Goal: Task Accomplishment & Management: Complete application form

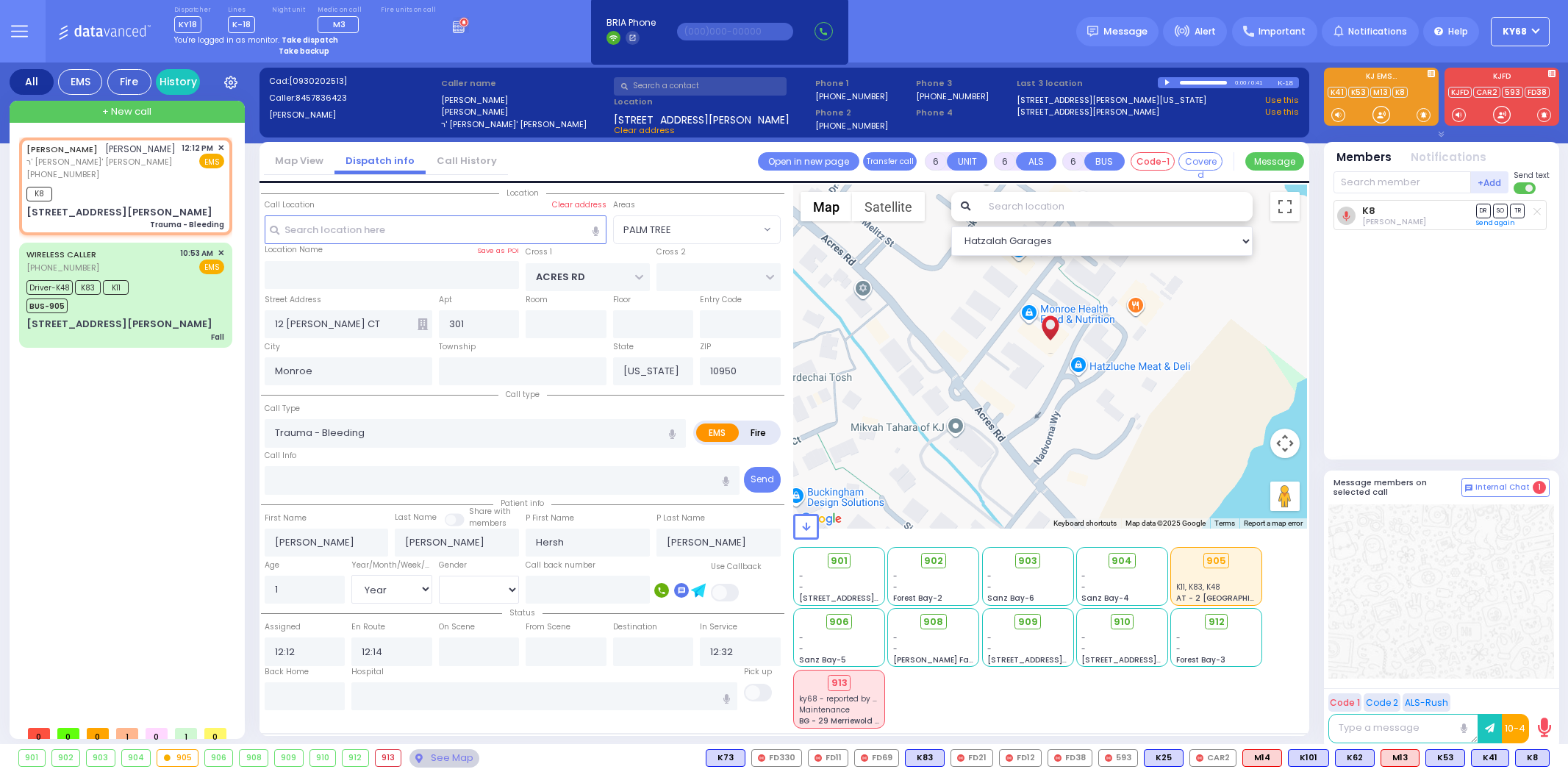
select select "PALM TREE"
select select "Year"
select select "[DEMOGRAPHIC_DATA]"
click at [527, 27] on div "Dispatcher KY18 shift has started. Are you ? Lines K-18" at bounding box center [784, 31] width 1568 height 63
click at [482, 43] on div "Dispatcher KY18 shift has started. Are you ? Lines K-18" at bounding box center [784, 31] width 1568 height 63
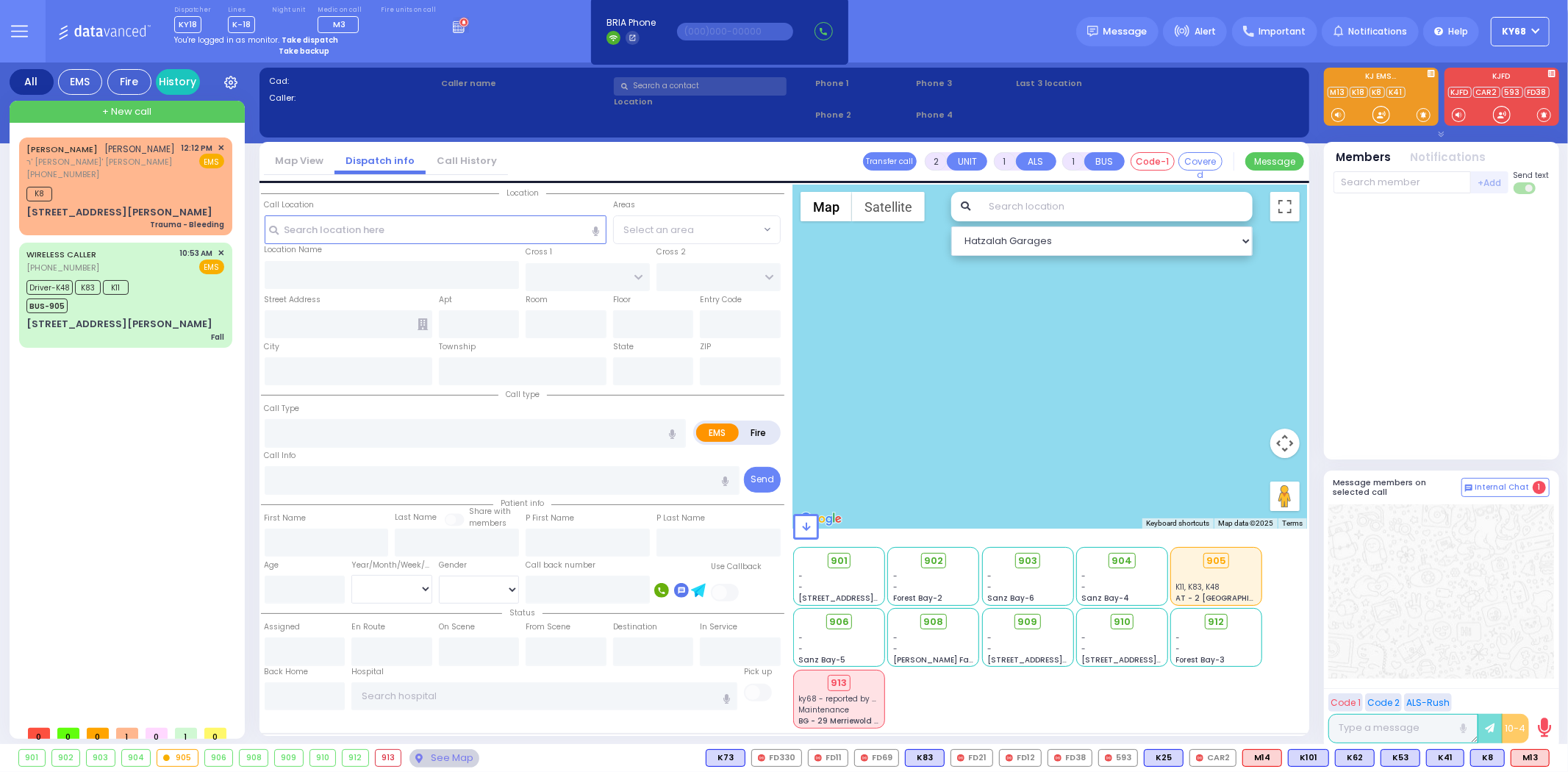
select select
radio input "true"
type input "ELUZER"
type input "LOWY"
select select
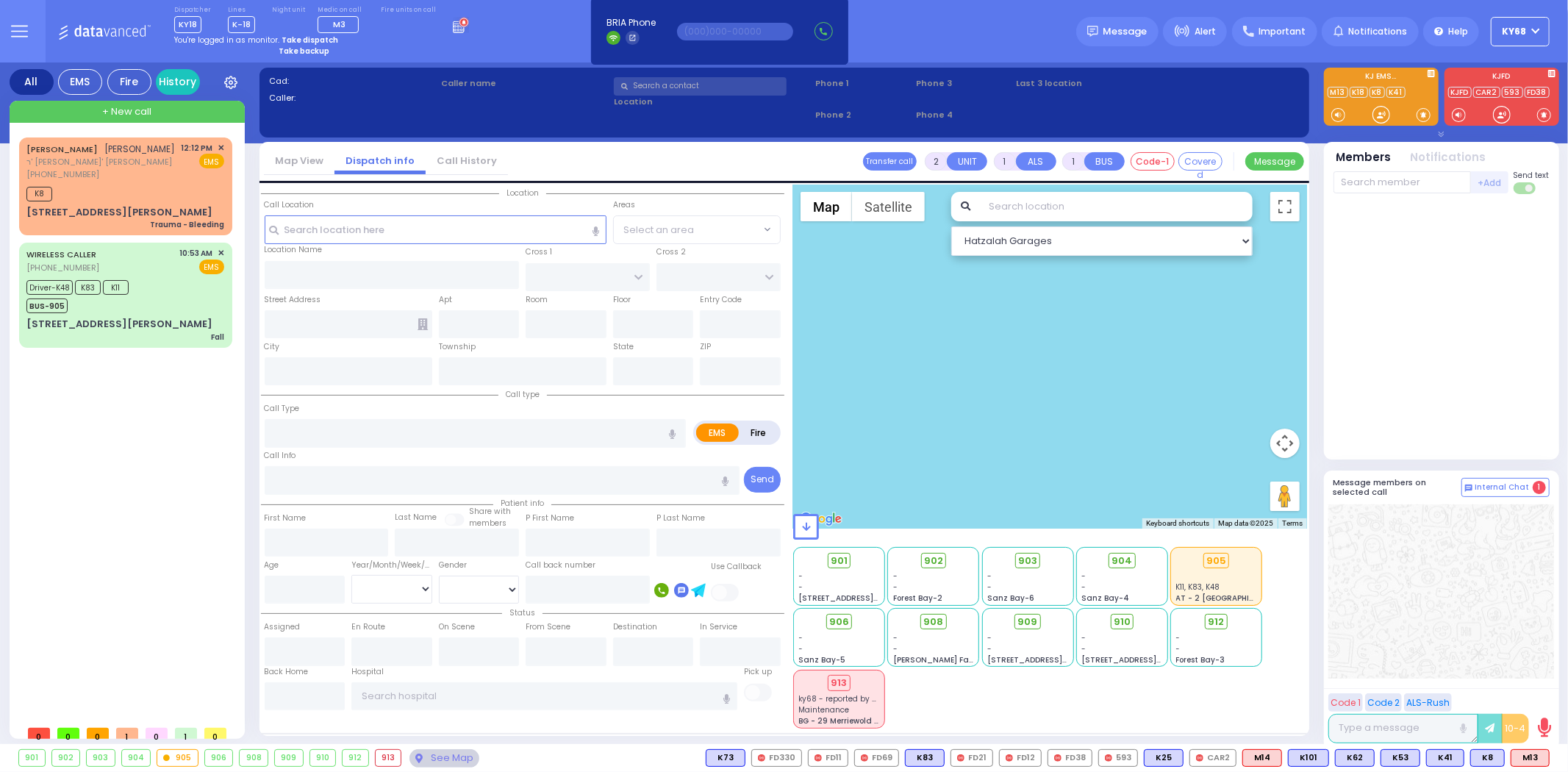
type input "12:56"
select select
radio input "true"
select select
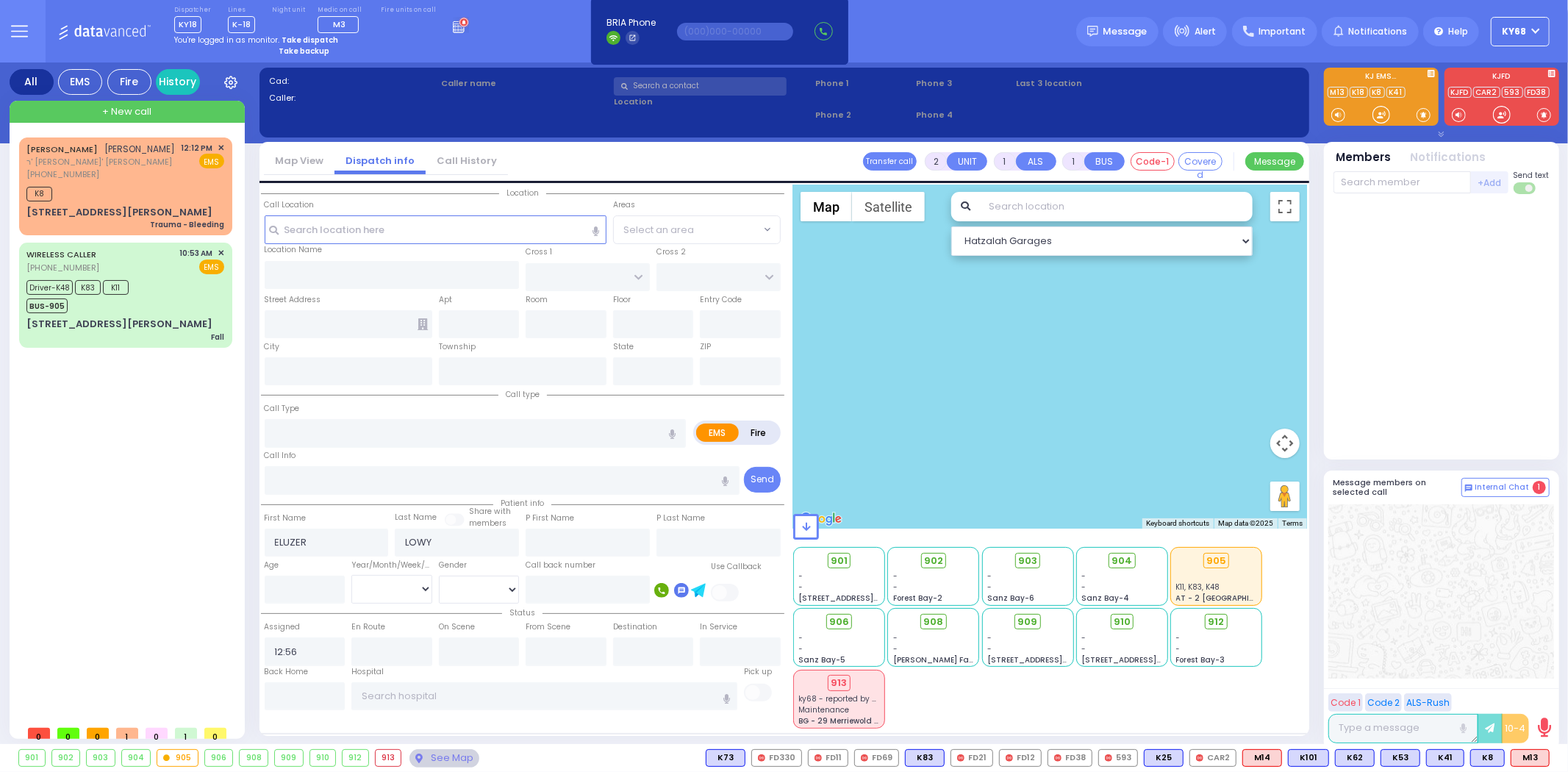
radio input "true"
select select
type input "DINEV RD"
type input "HAMASPIK WAY"
type input "[STREET_ADDRESS]"
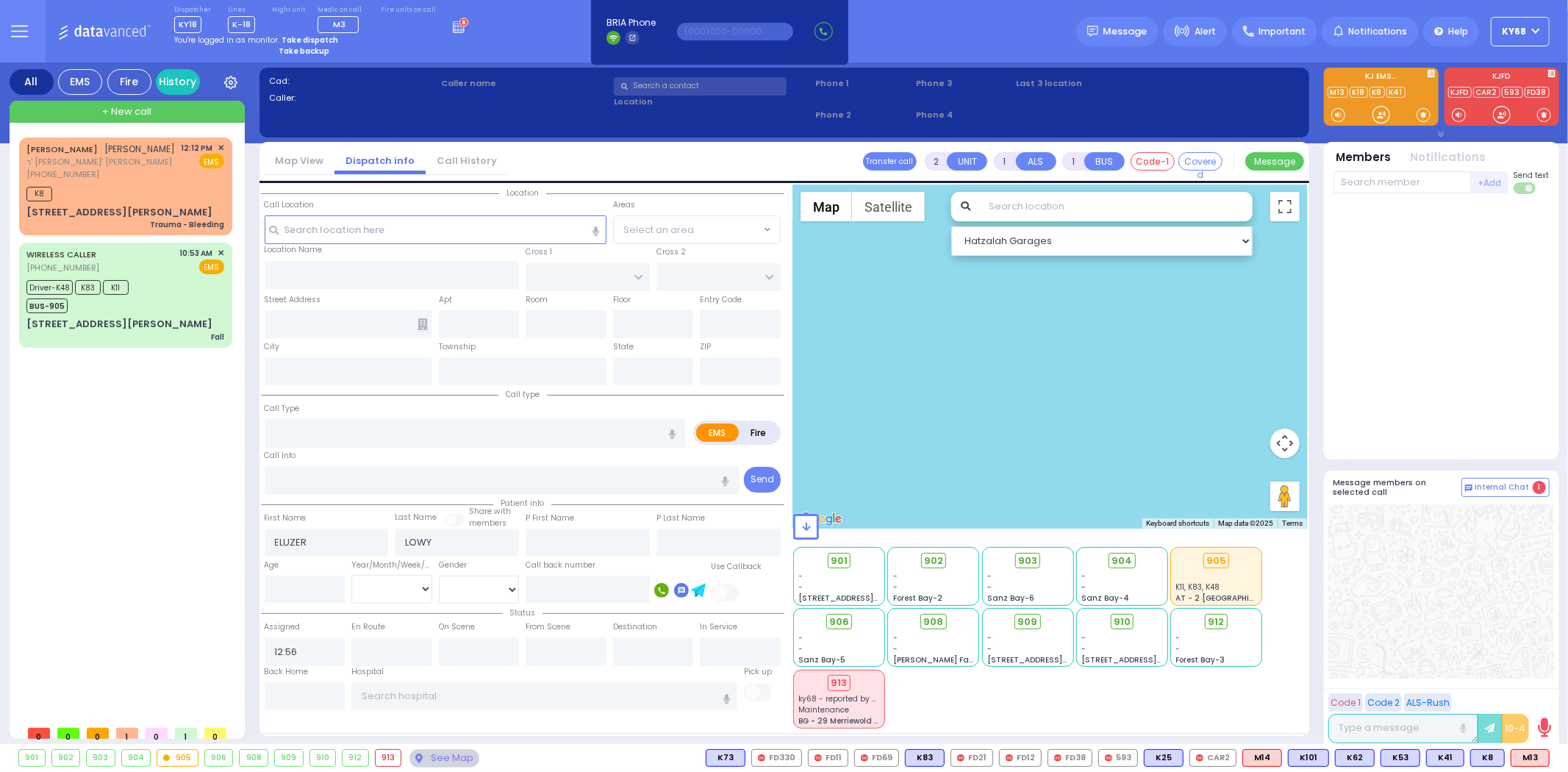
type input "102"
type input "[PERSON_NAME]"
type input "[US_STATE]"
type input "10950"
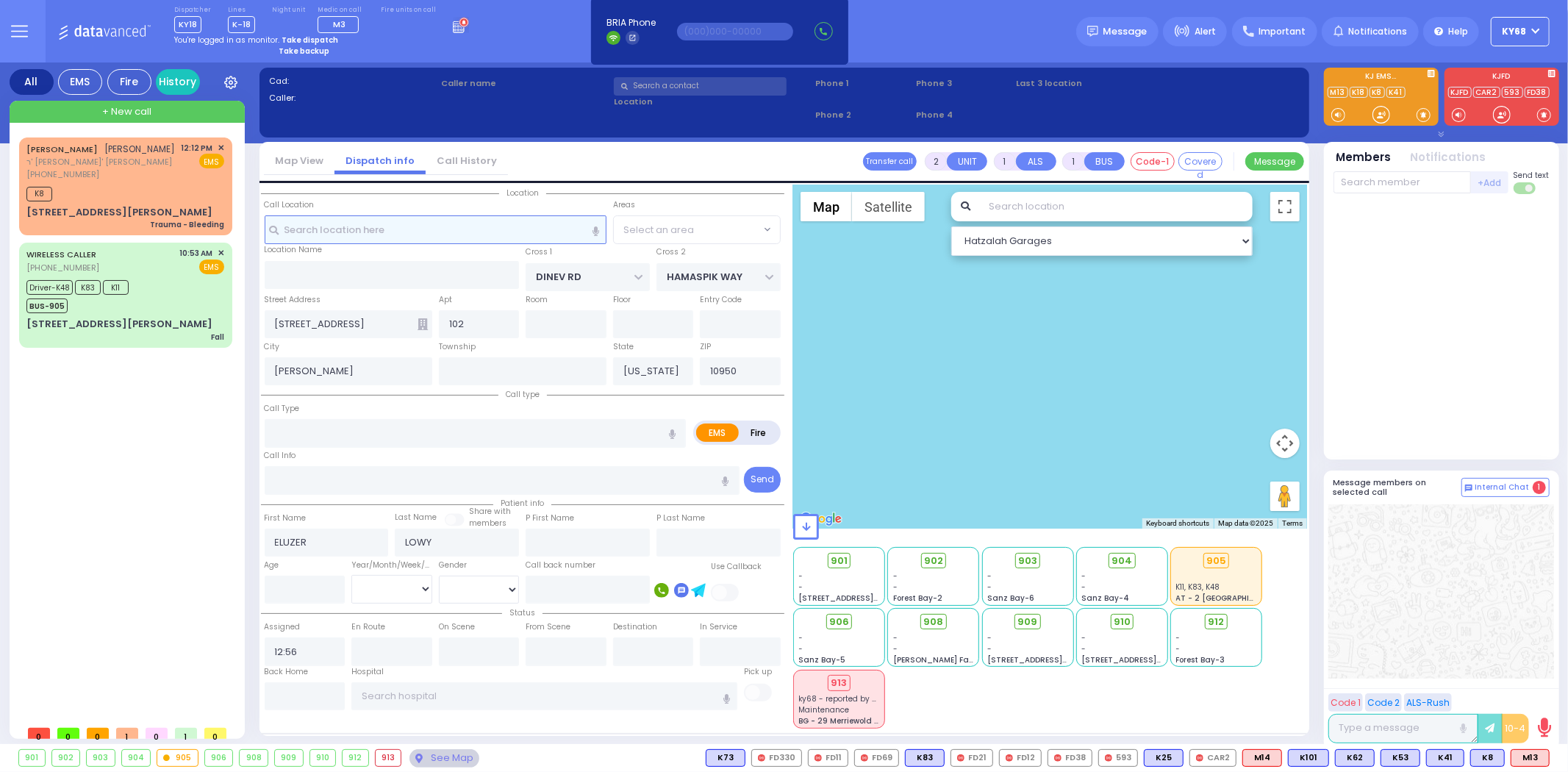
select select "BEIRECH [PERSON_NAME]"
select select "Hatzalah Garages"
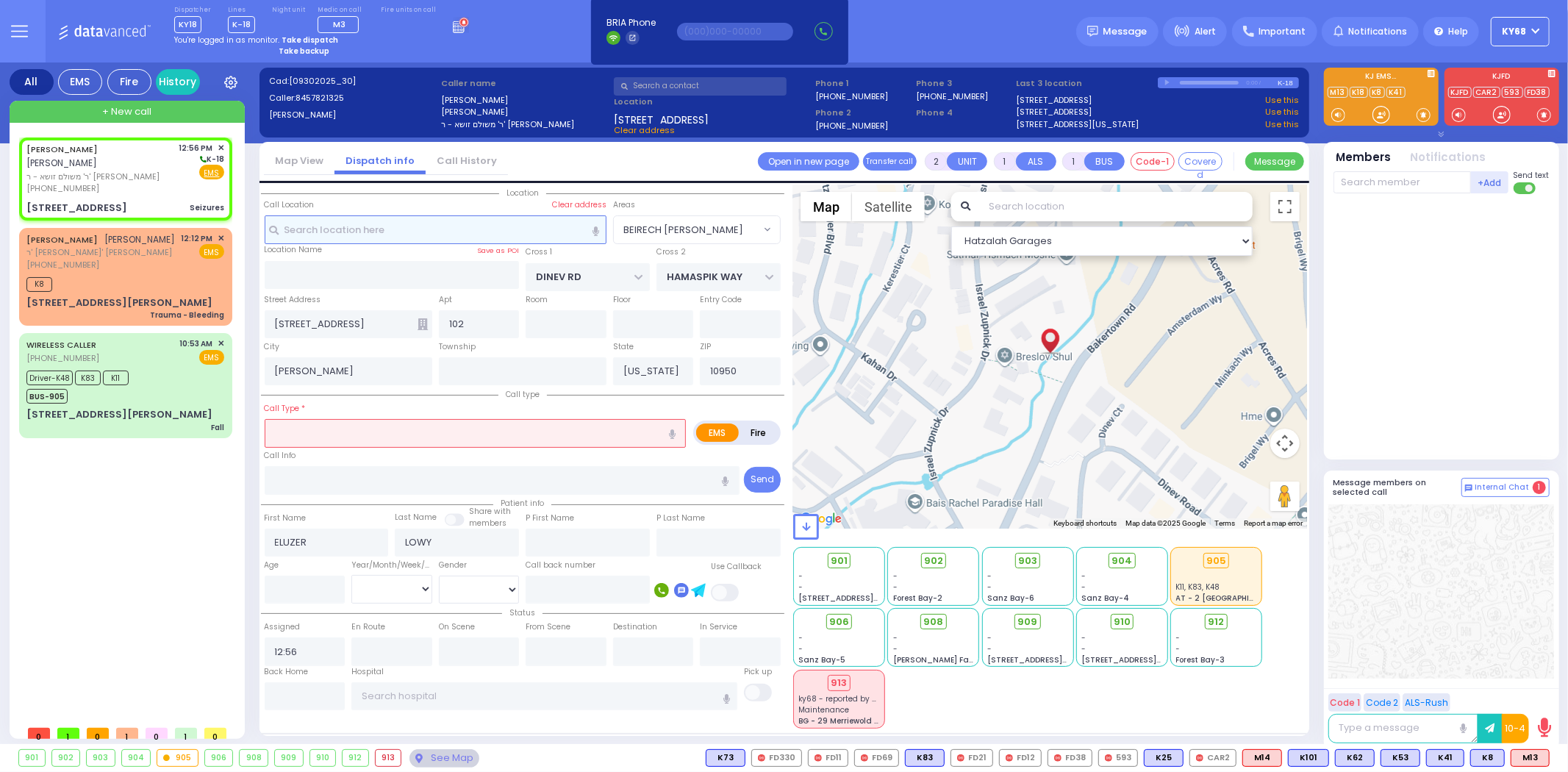
type input "3"
type input "2"
select select
type input "Seizures"
radio input "true"
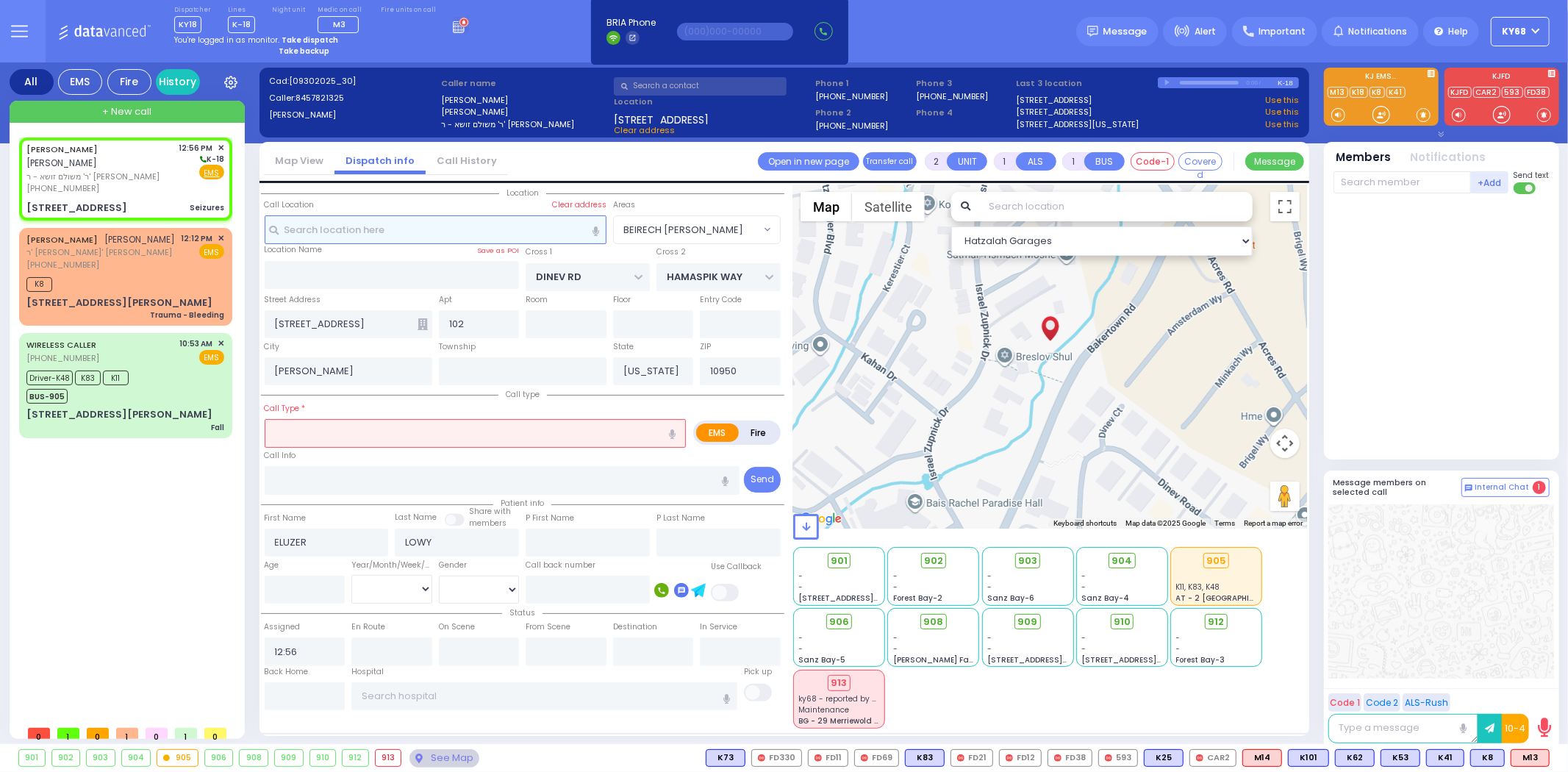
select select
select select "Hatzalah Garages"
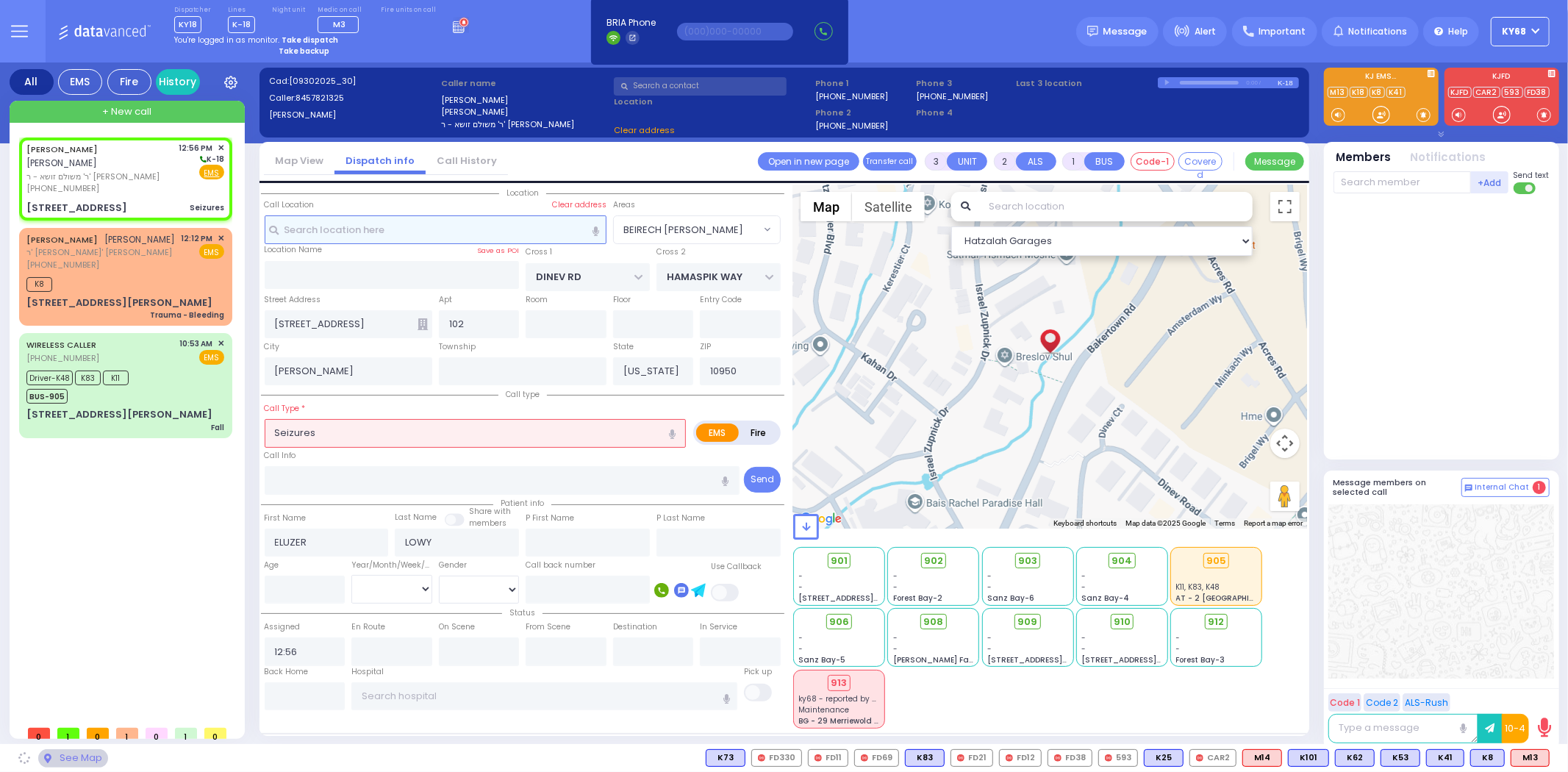
select select "BEIRECH [PERSON_NAME]"
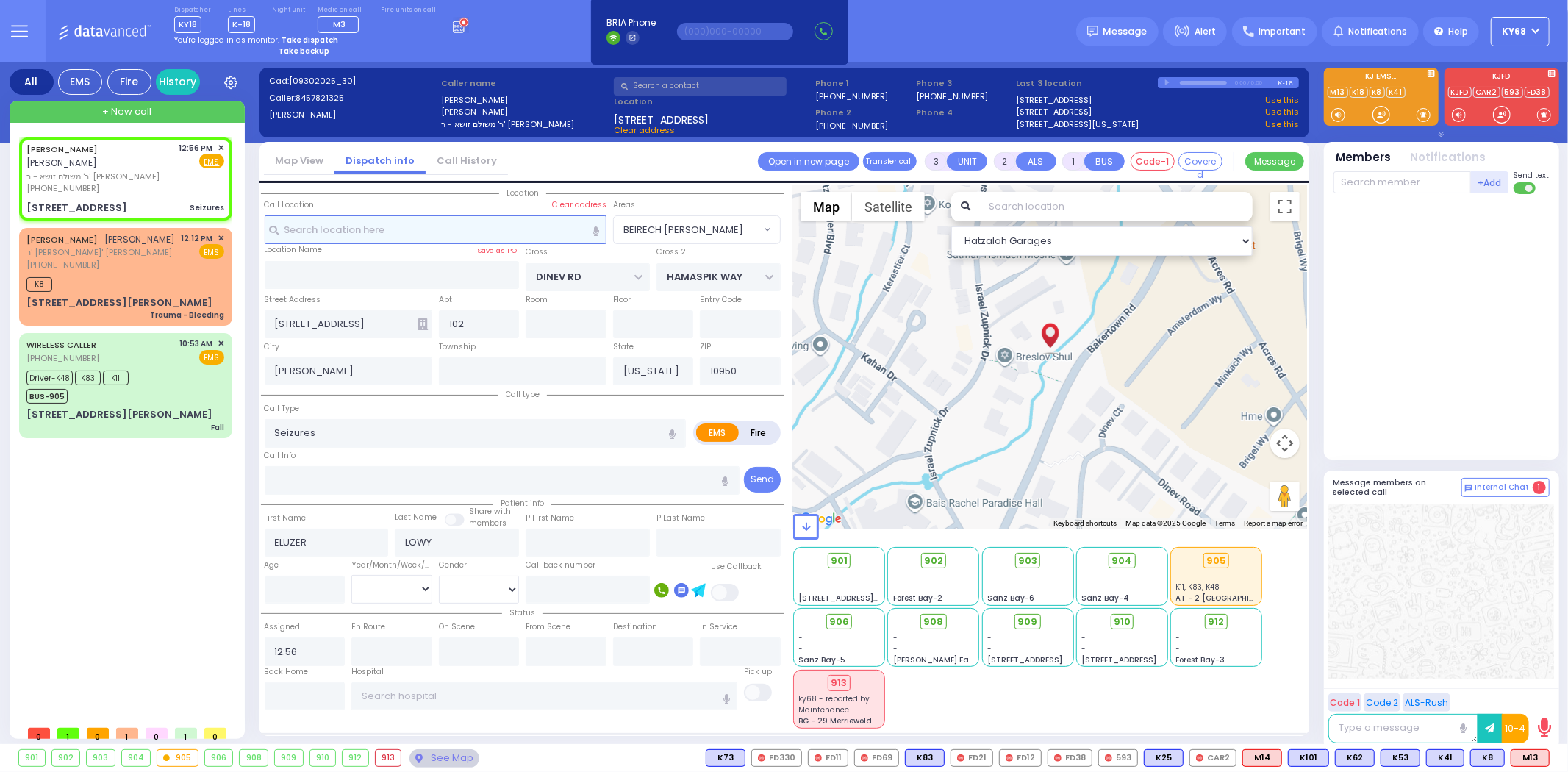
select select
radio input "true"
select select
select select "Hatzalah Garages"
select select "BEIRECH [PERSON_NAME]"
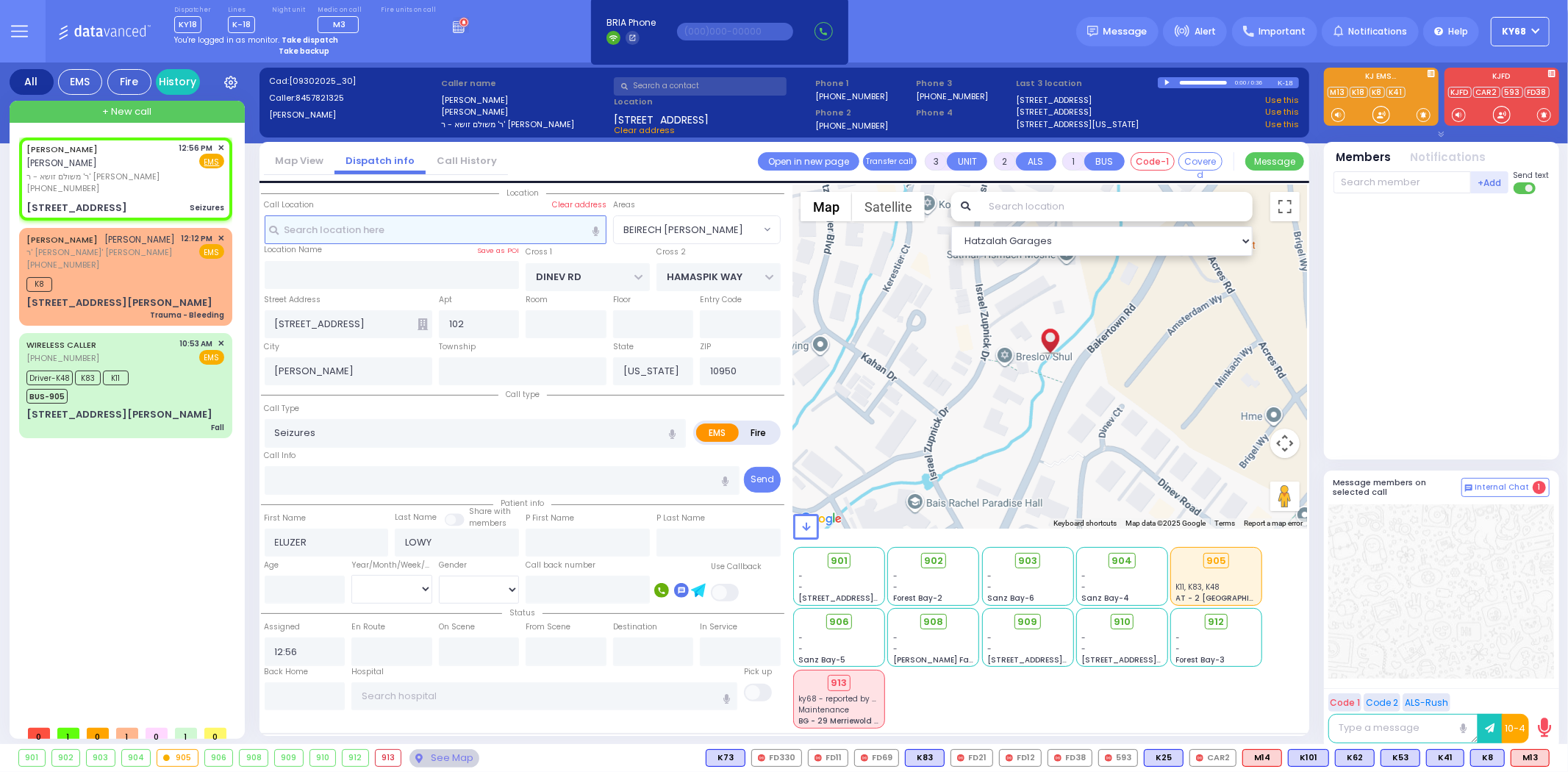
select select
radio input "true"
type input "21"
select select
select select "Hatzalah Garages"
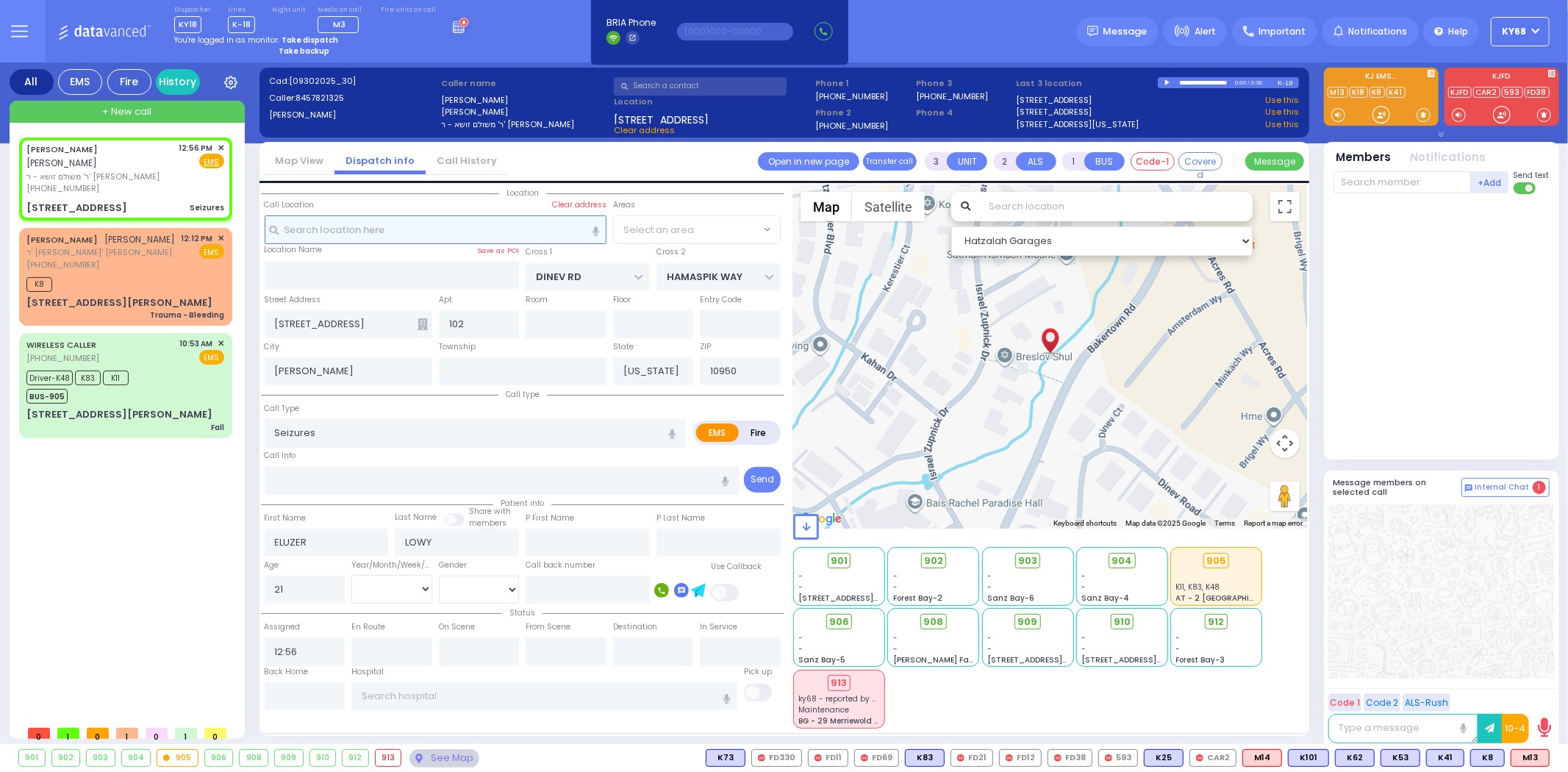
select select "BEIRECH [PERSON_NAME]"
select select
radio input "true"
select select "Month"
select select "Hatzalah Garages"
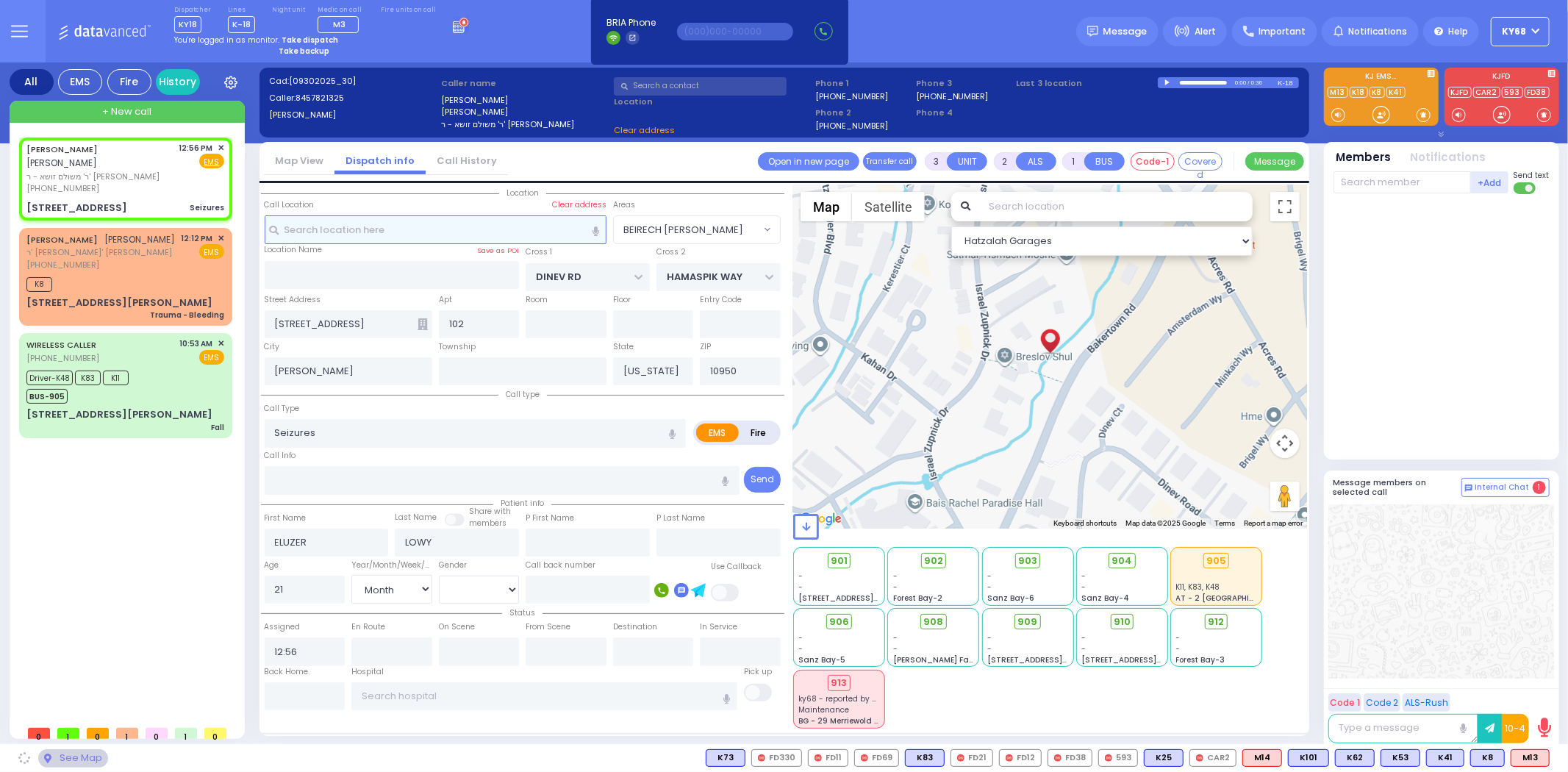
select select "BEIRECH [PERSON_NAME]"
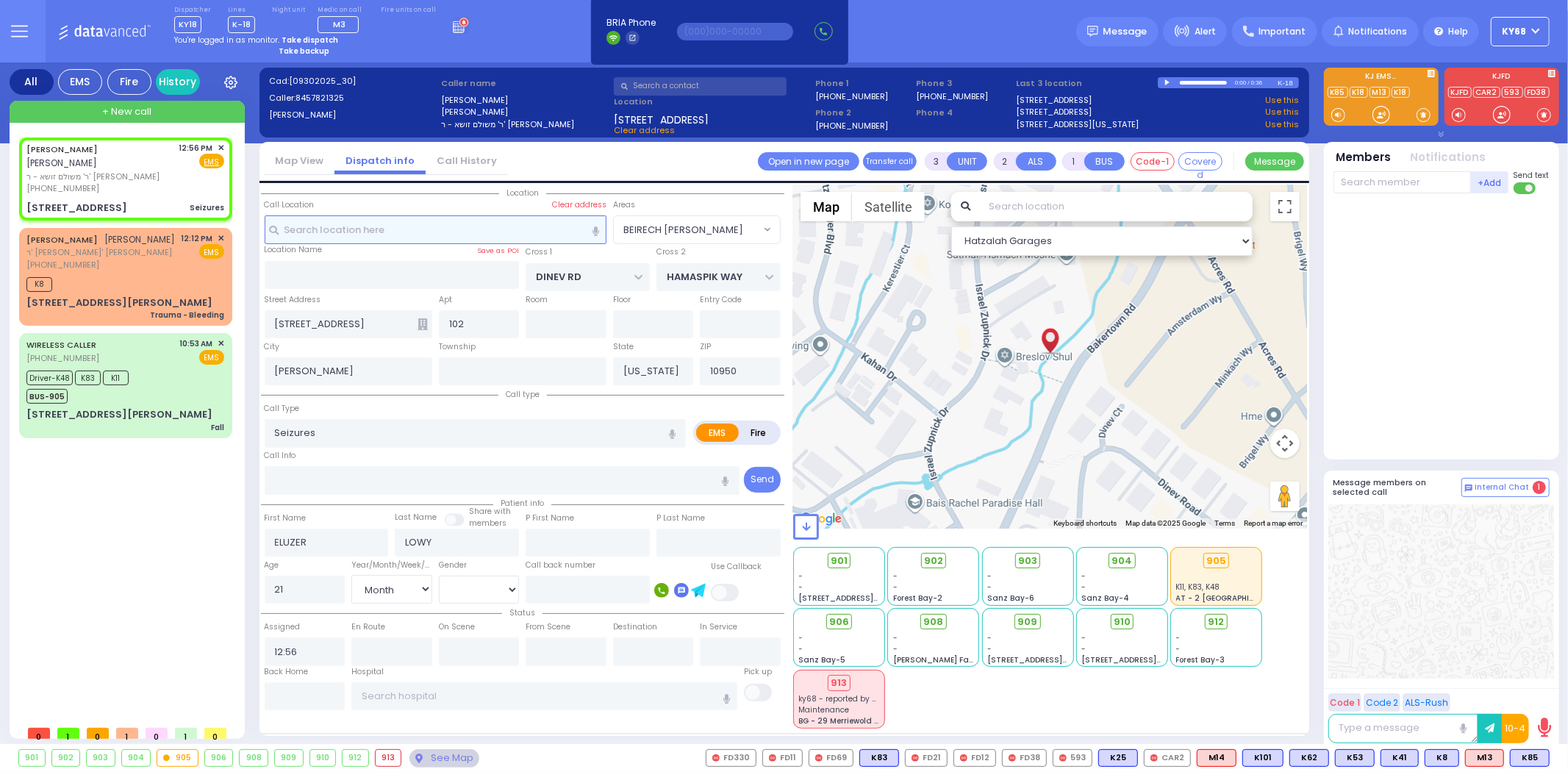
select select
radio input "true"
select select "Month"
select select "[DEMOGRAPHIC_DATA]"
select select "Hatzalah Garages"
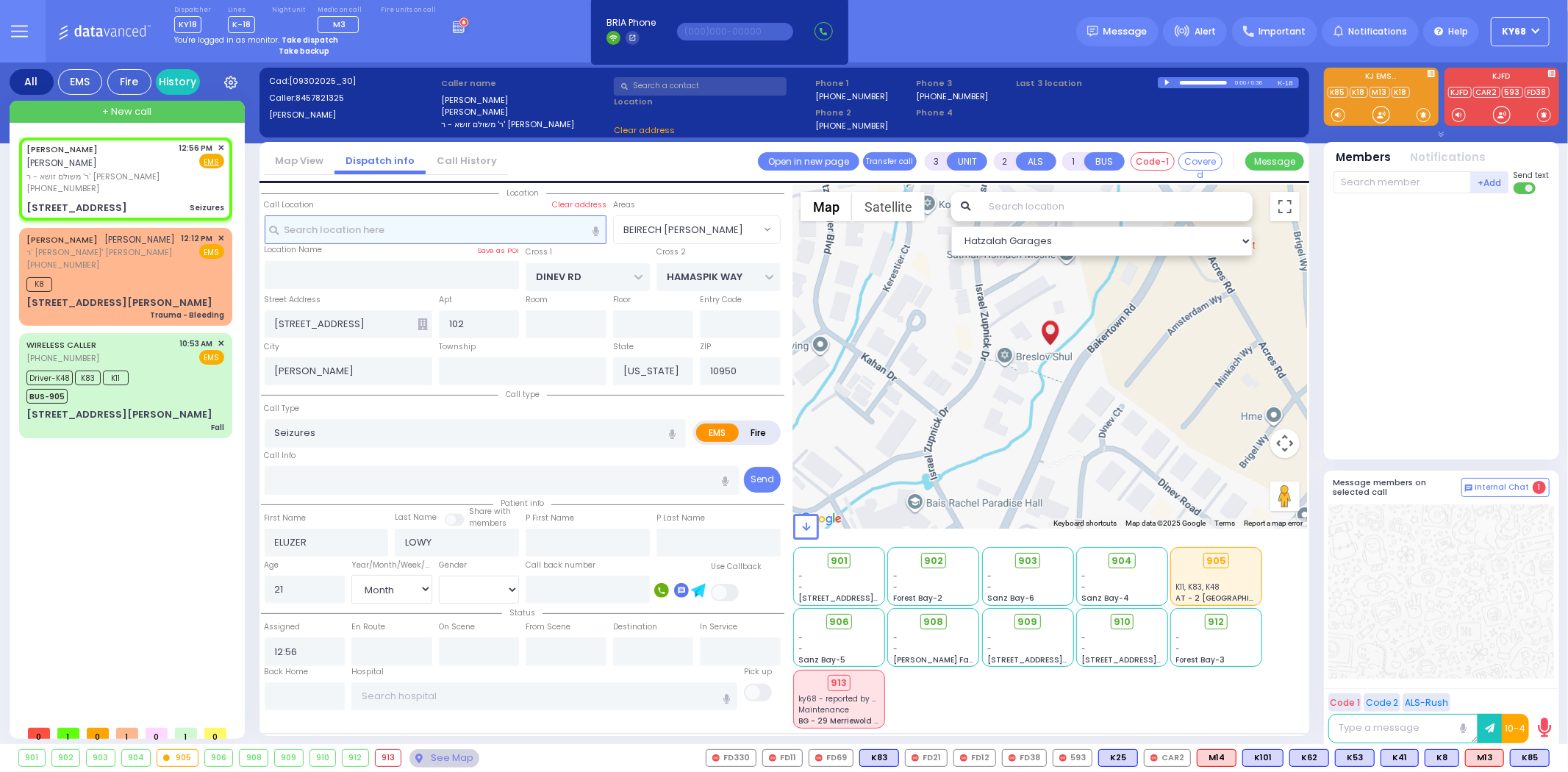
select select "BEIRECH [PERSON_NAME]"
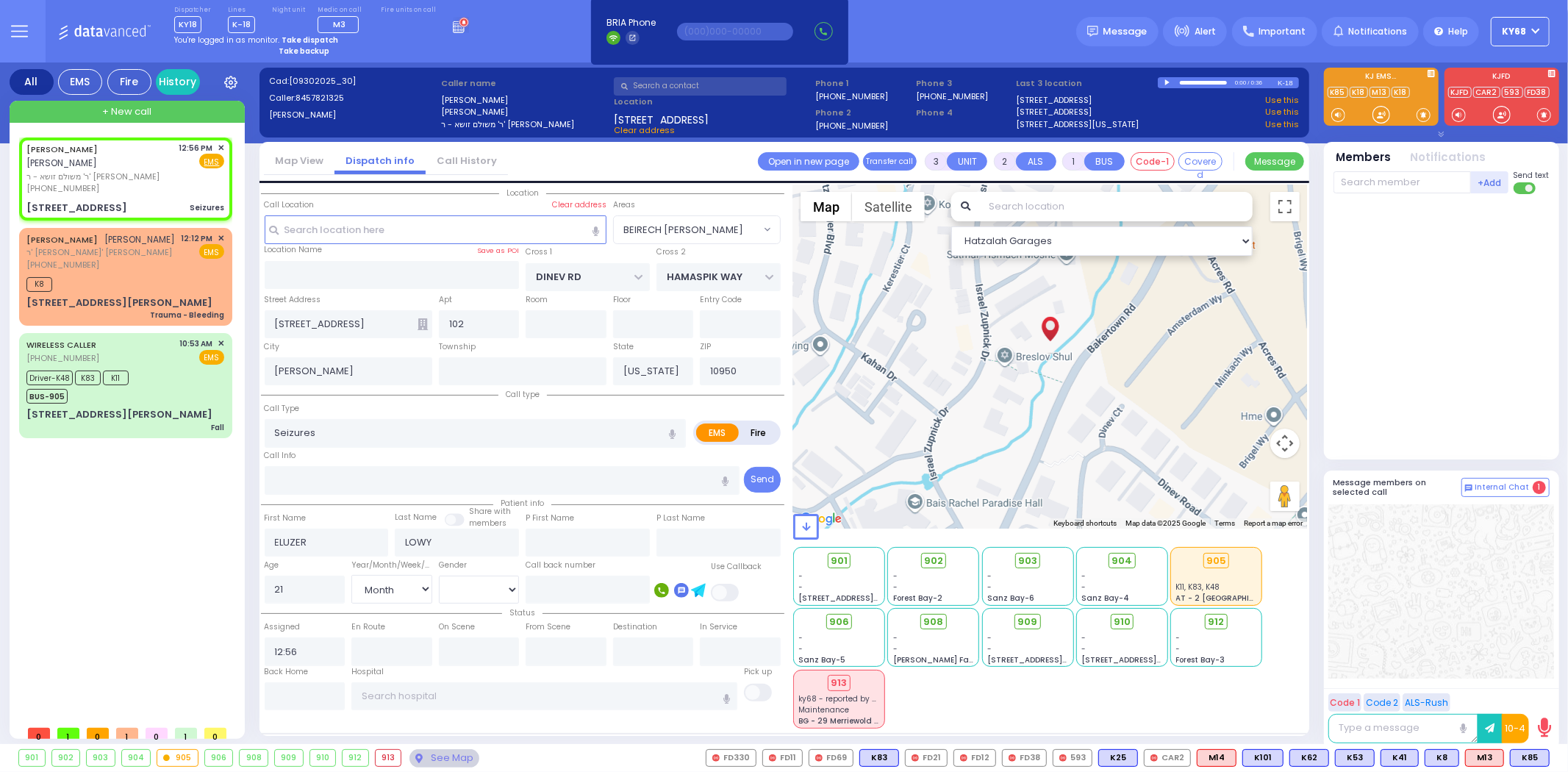
select select
radio input "true"
select select "Month"
select select "[DEMOGRAPHIC_DATA]"
type input "12:57"
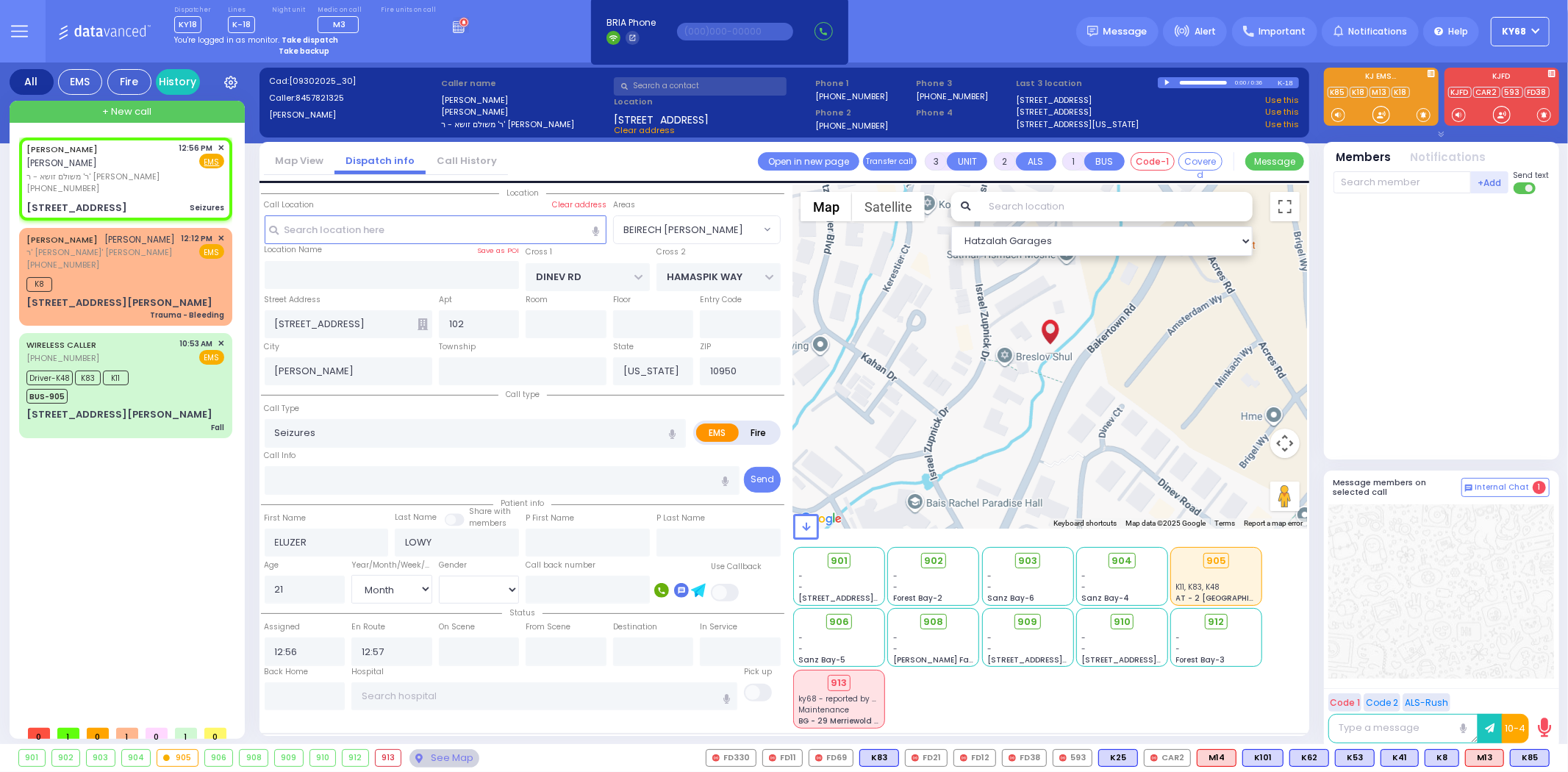
select select "BEIRECH [PERSON_NAME]"
select select "Hatzalah Garages"
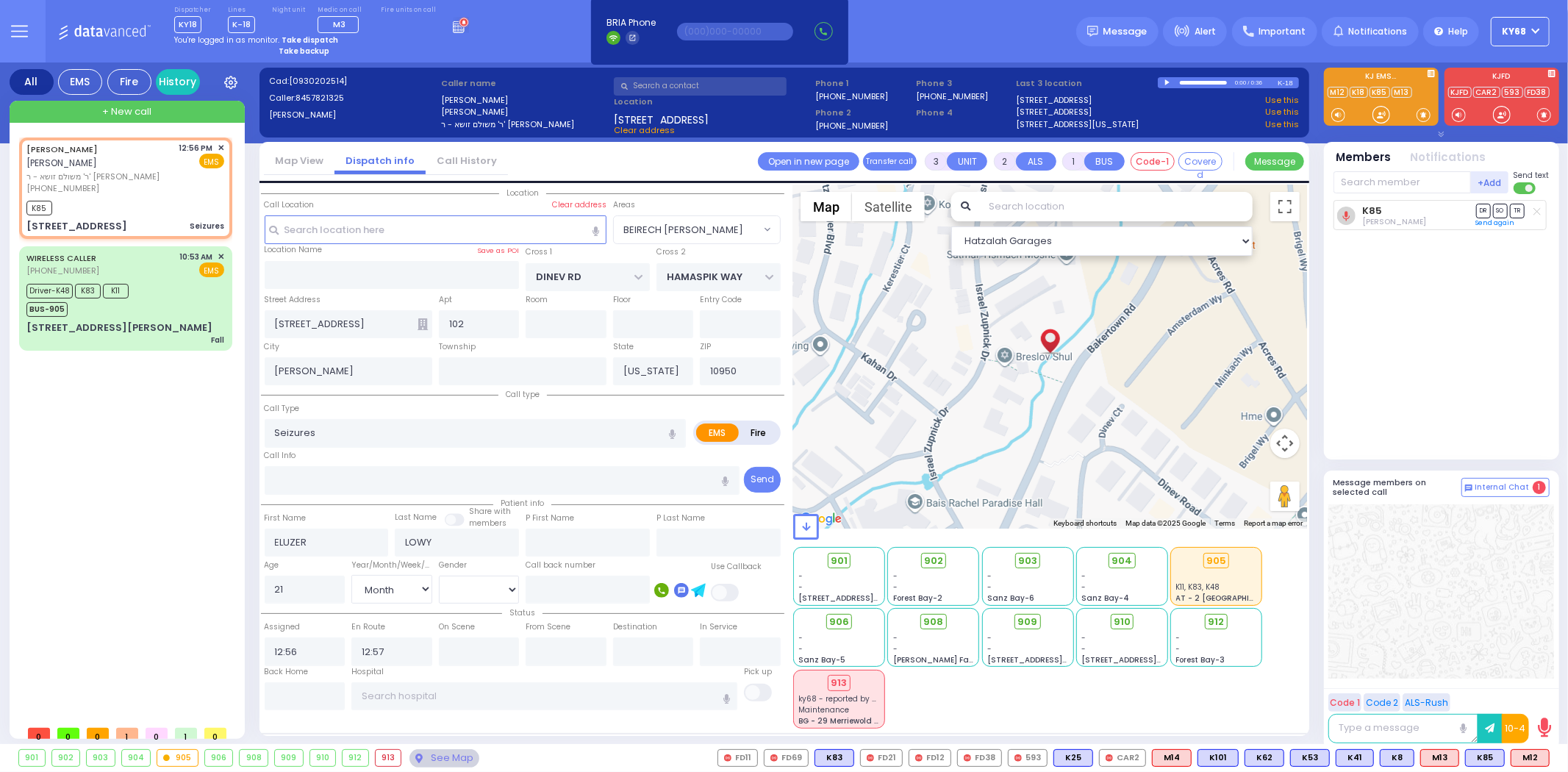
select select
radio input "true"
select select "Month"
select select "[DEMOGRAPHIC_DATA]"
select select "BEIRECH [PERSON_NAME]"
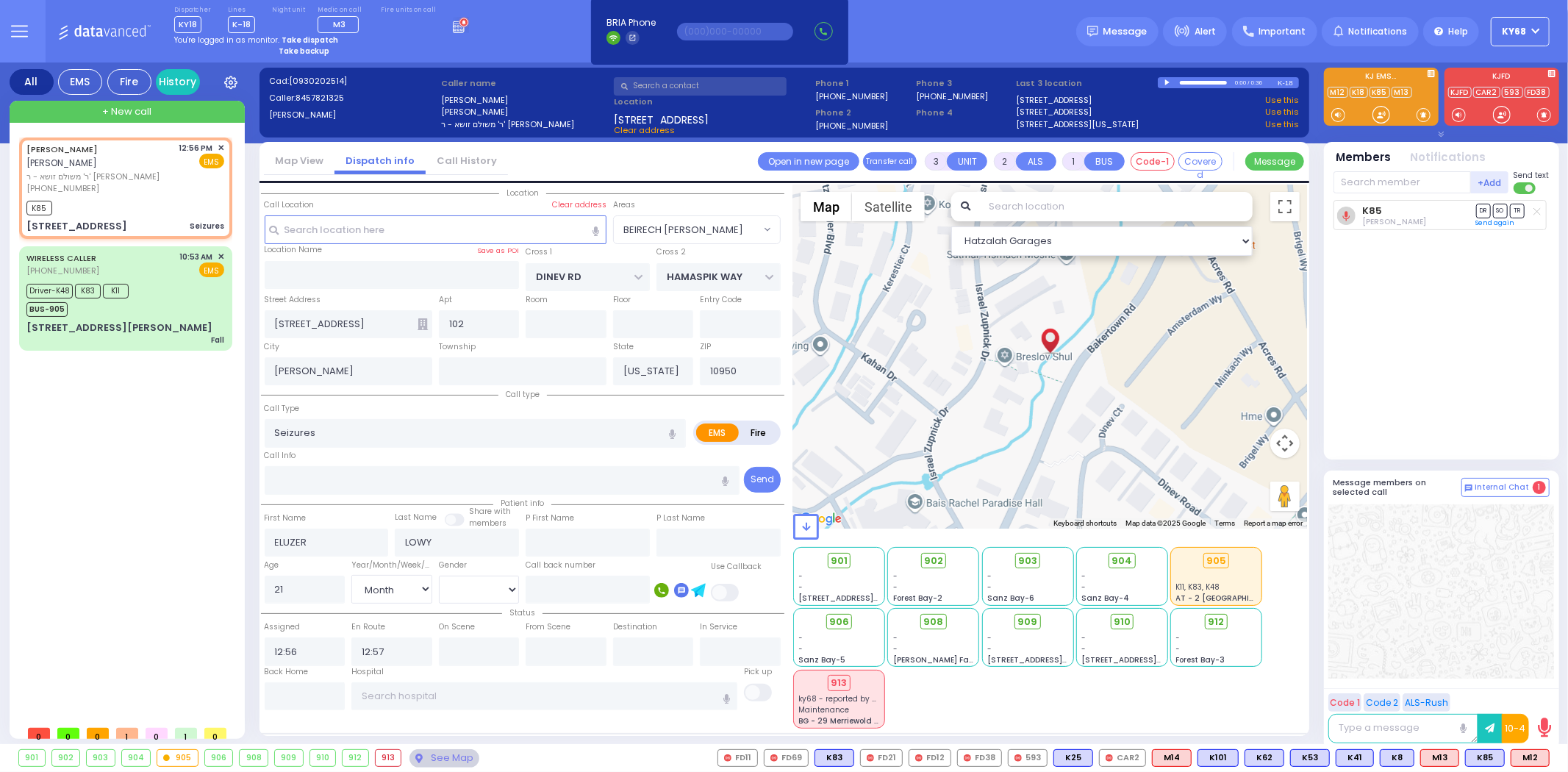
select select "Hatzalah Garages"
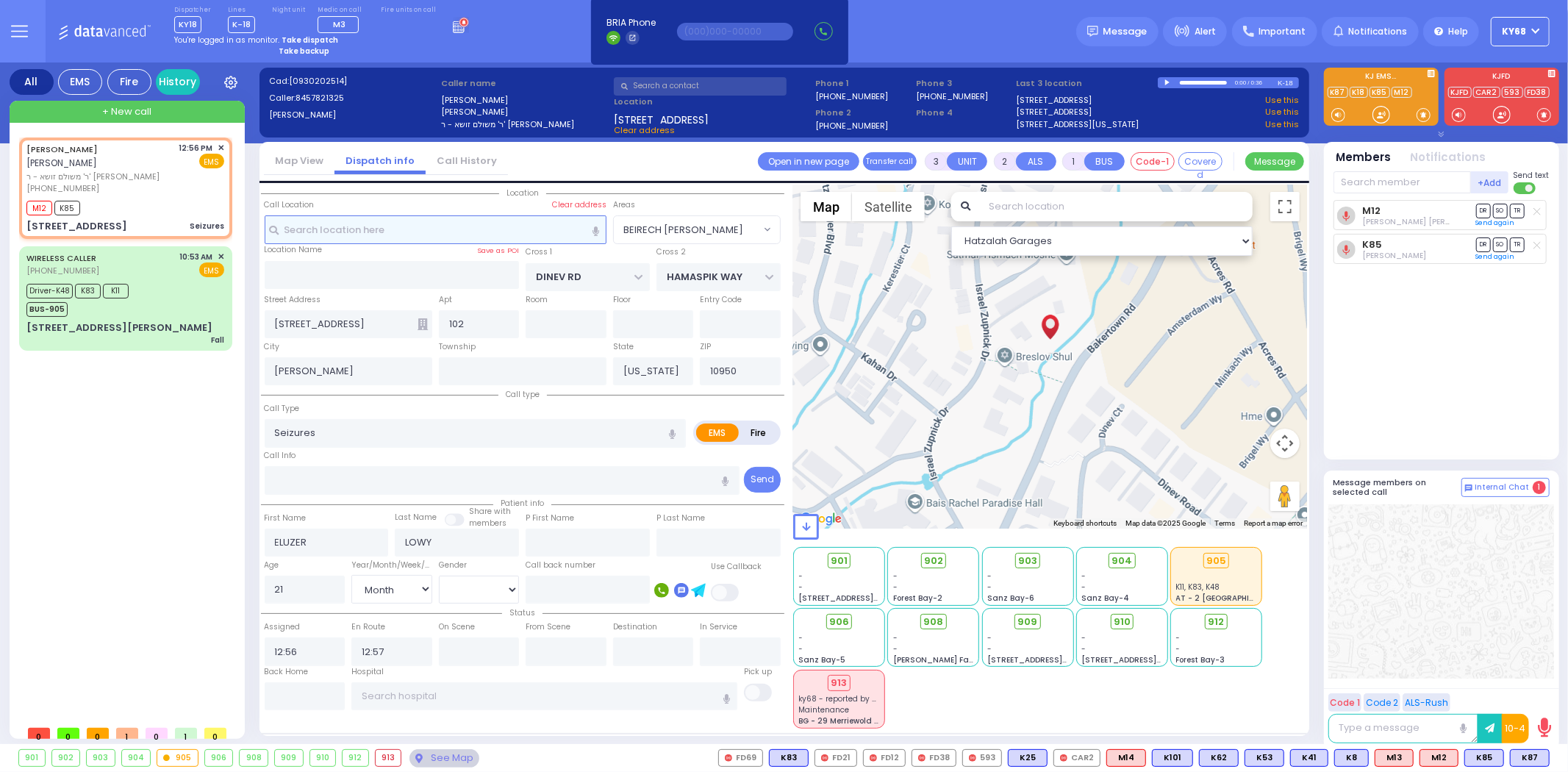
select select
radio input "true"
select select "Month"
select select "[DEMOGRAPHIC_DATA]"
select select "Hatzalah Garages"
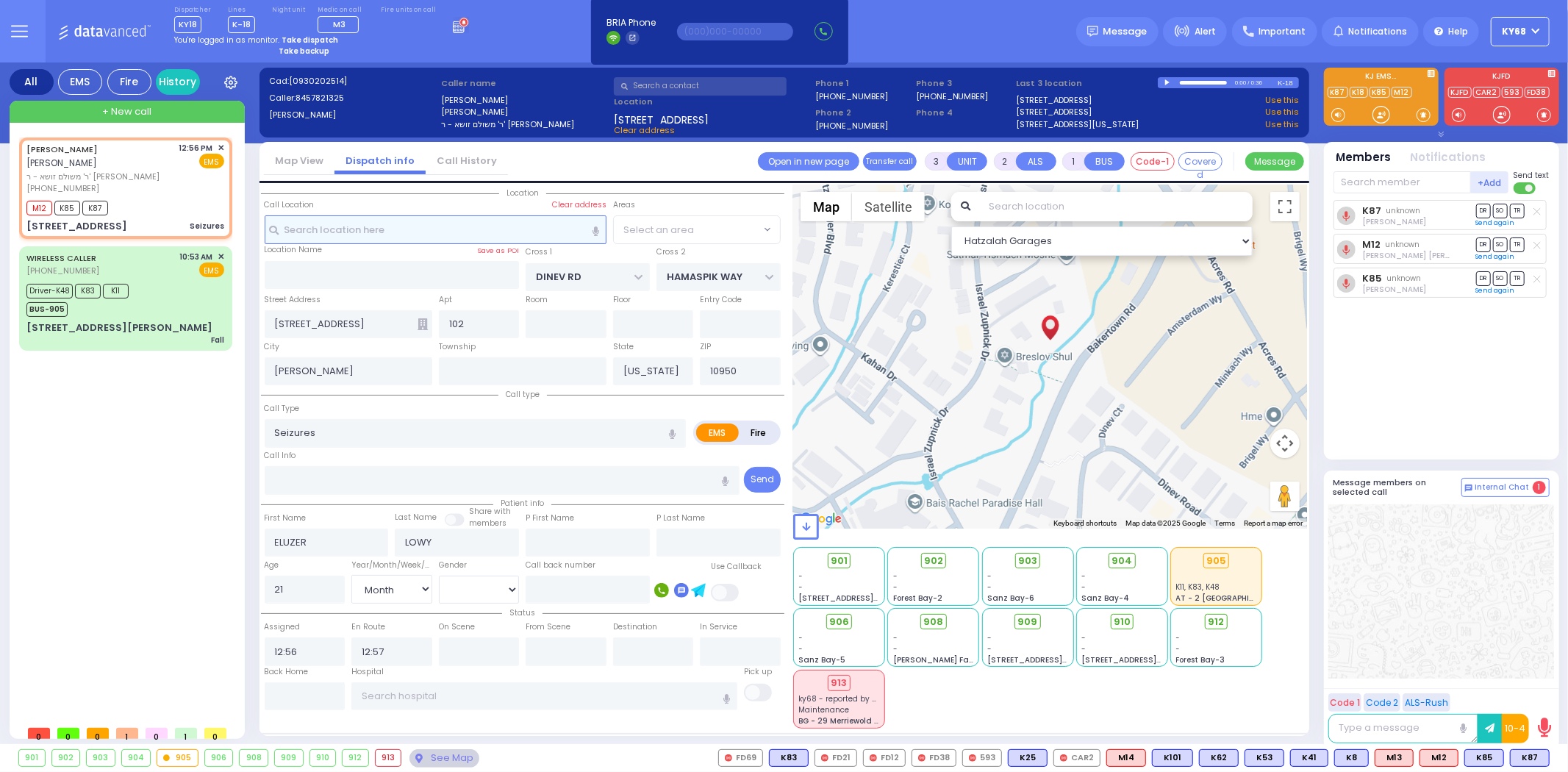
select select "BEIRECH [PERSON_NAME]"
select select
radio input "true"
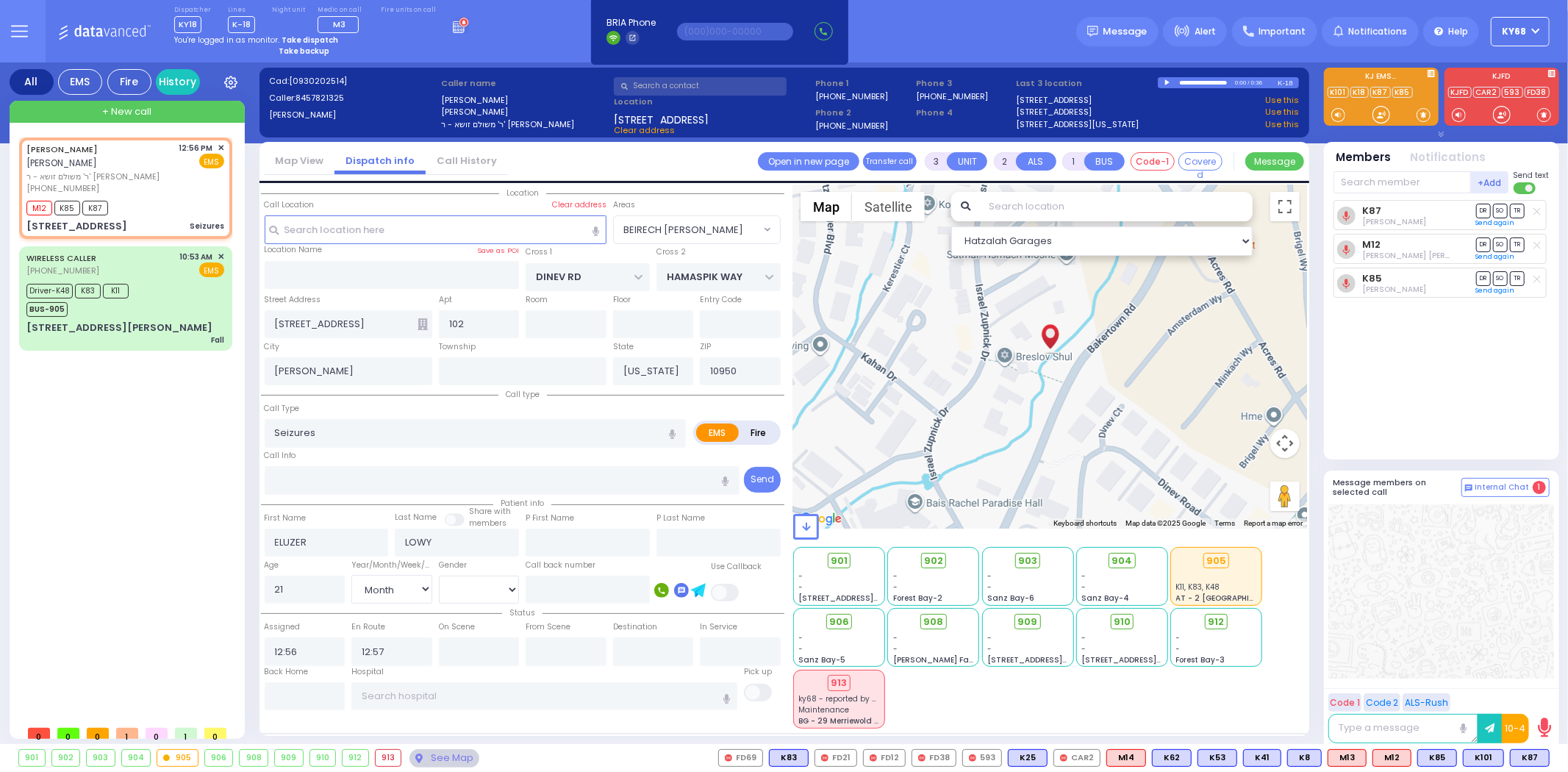
select select "Month"
select select "[DEMOGRAPHIC_DATA]"
select select "BEIRECH [PERSON_NAME]"
select select "Hatzalah Garages"
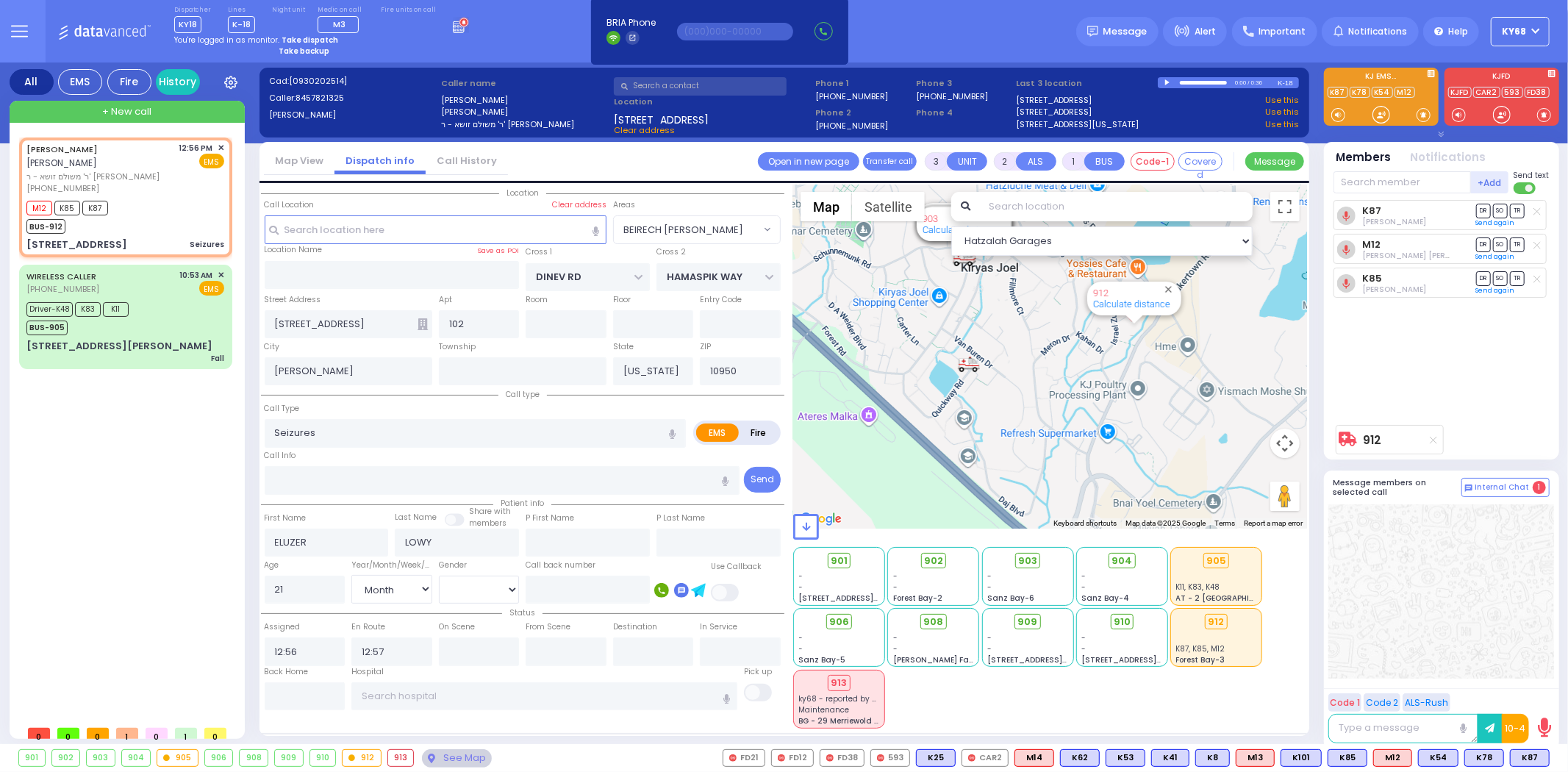
type input "6"
select select
radio input "true"
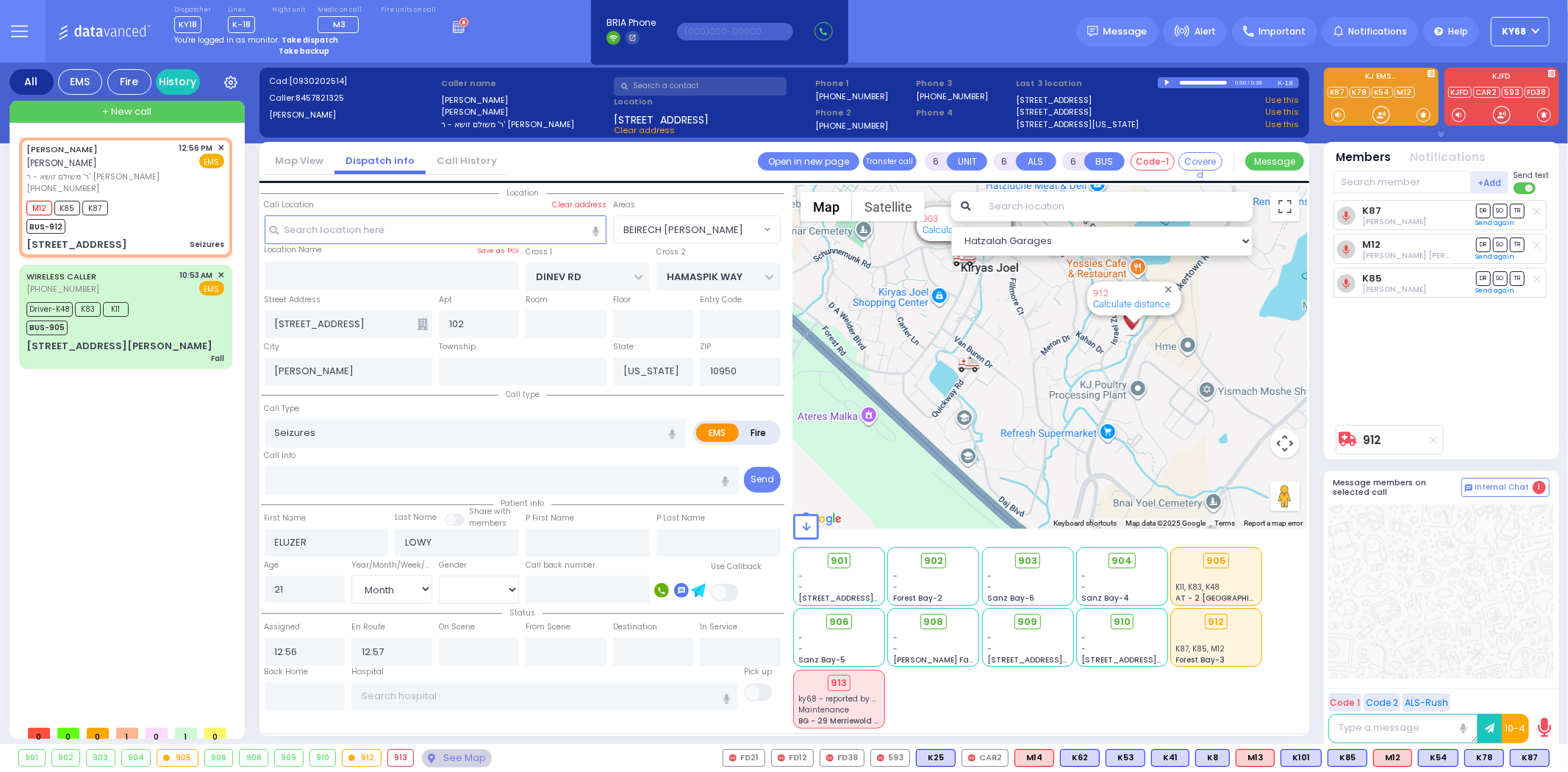
type input "Yitzchok"
type input "Lowy"
select select "Year"
select select "[DEMOGRAPHIC_DATA]"
select select "BEIRECH [PERSON_NAME]"
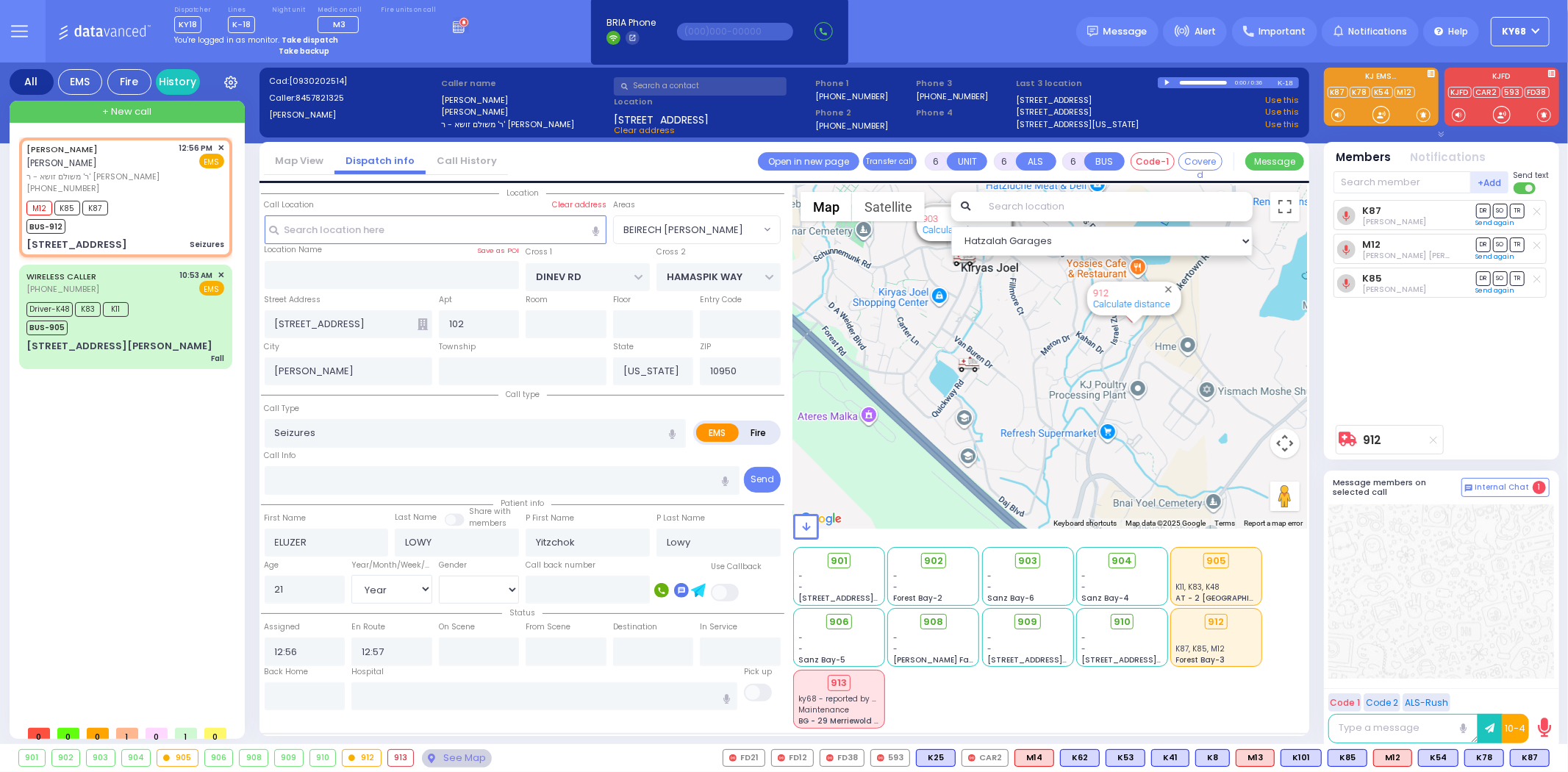
select select "Hatzalah Garages"
select select
radio input "true"
type input "1"
select select "Year"
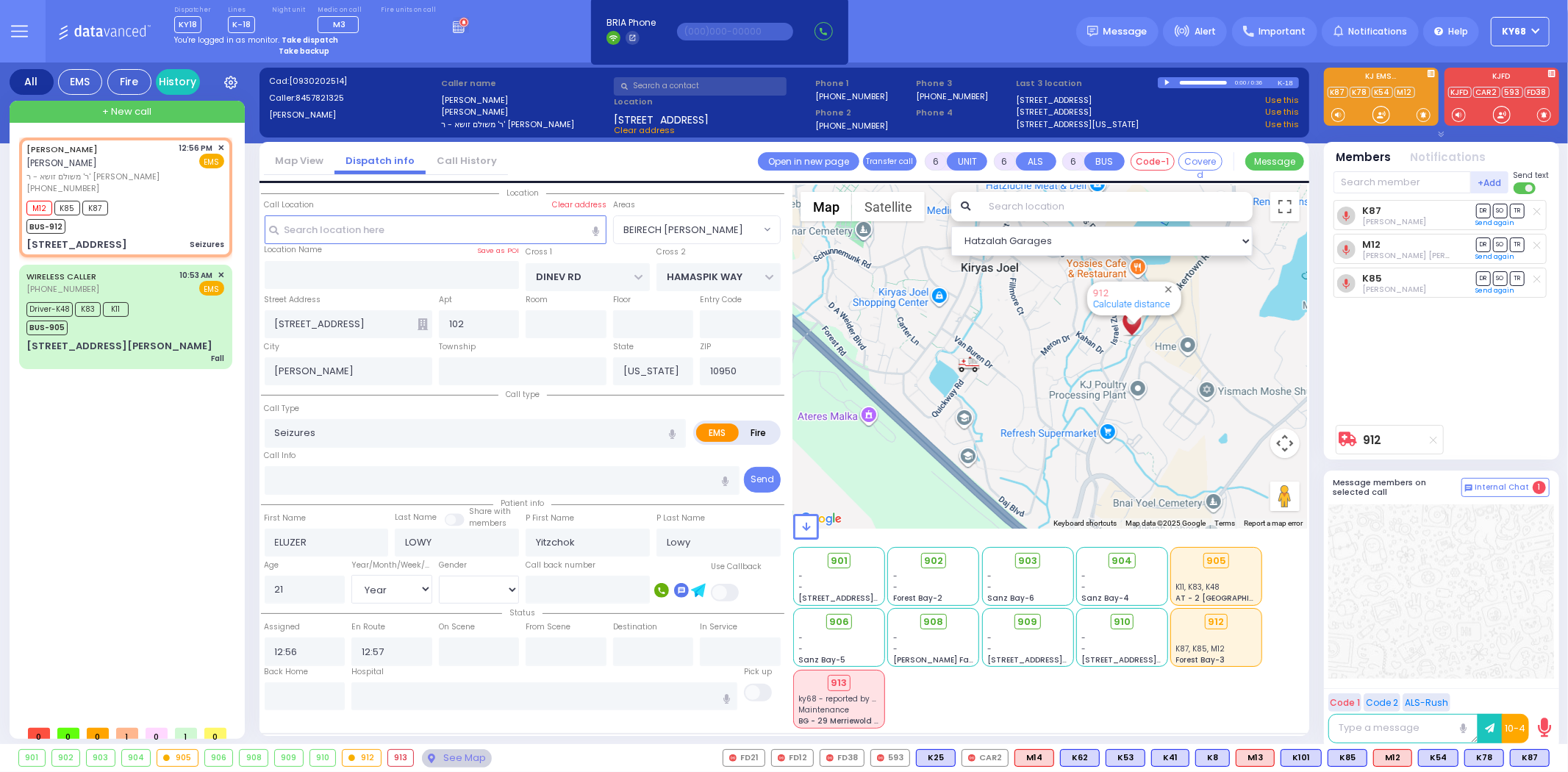
select select "[DEMOGRAPHIC_DATA]"
select select "BEIRECH [PERSON_NAME]"
select select "Hatzalah Garages"
select select
radio input "true"
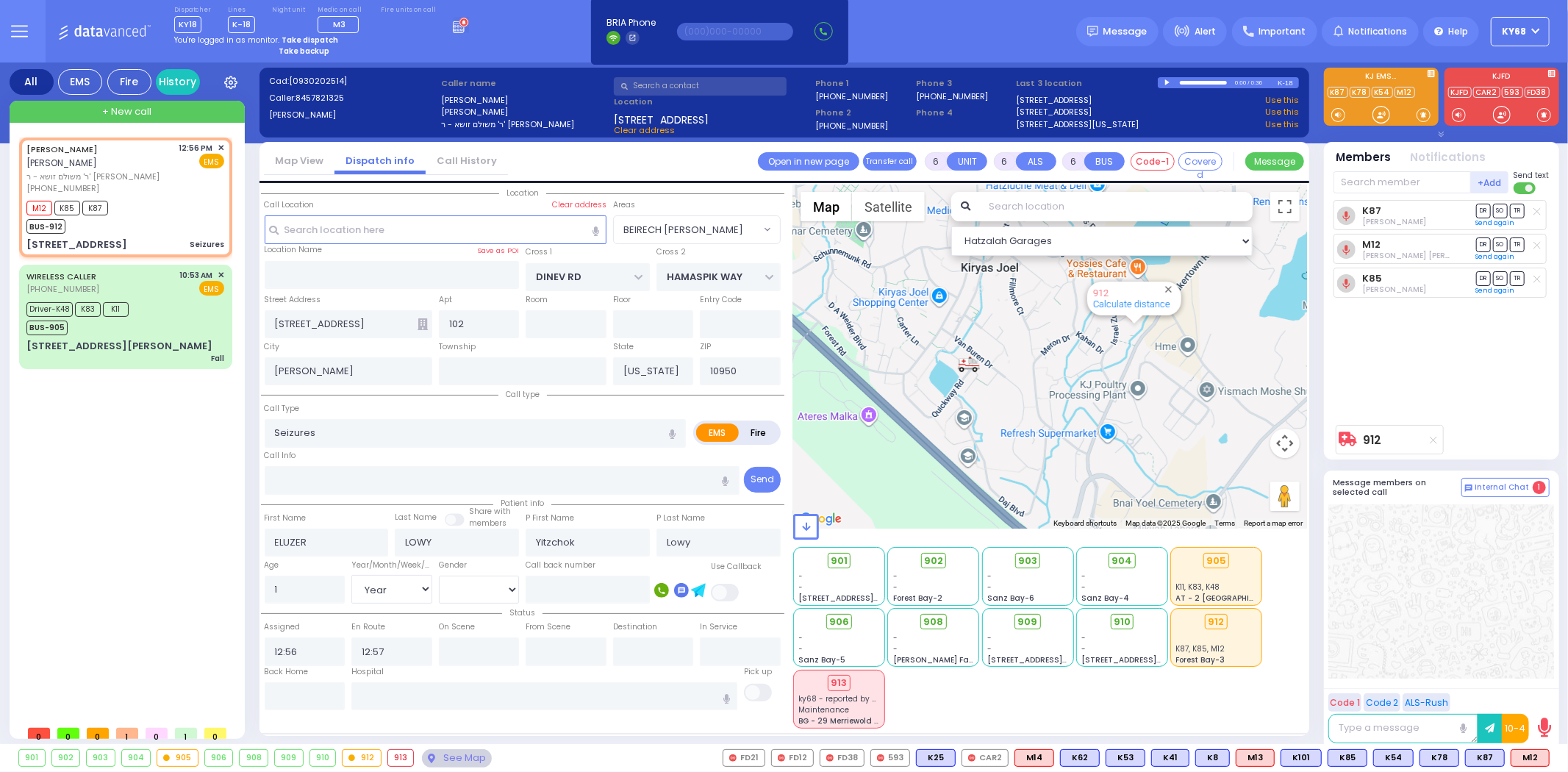
select select "Year"
select select "[DEMOGRAPHIC_DATA]"
select select "BEIRECH [PERSON_NAME]"
select select "Hatzalah Garages"
select select
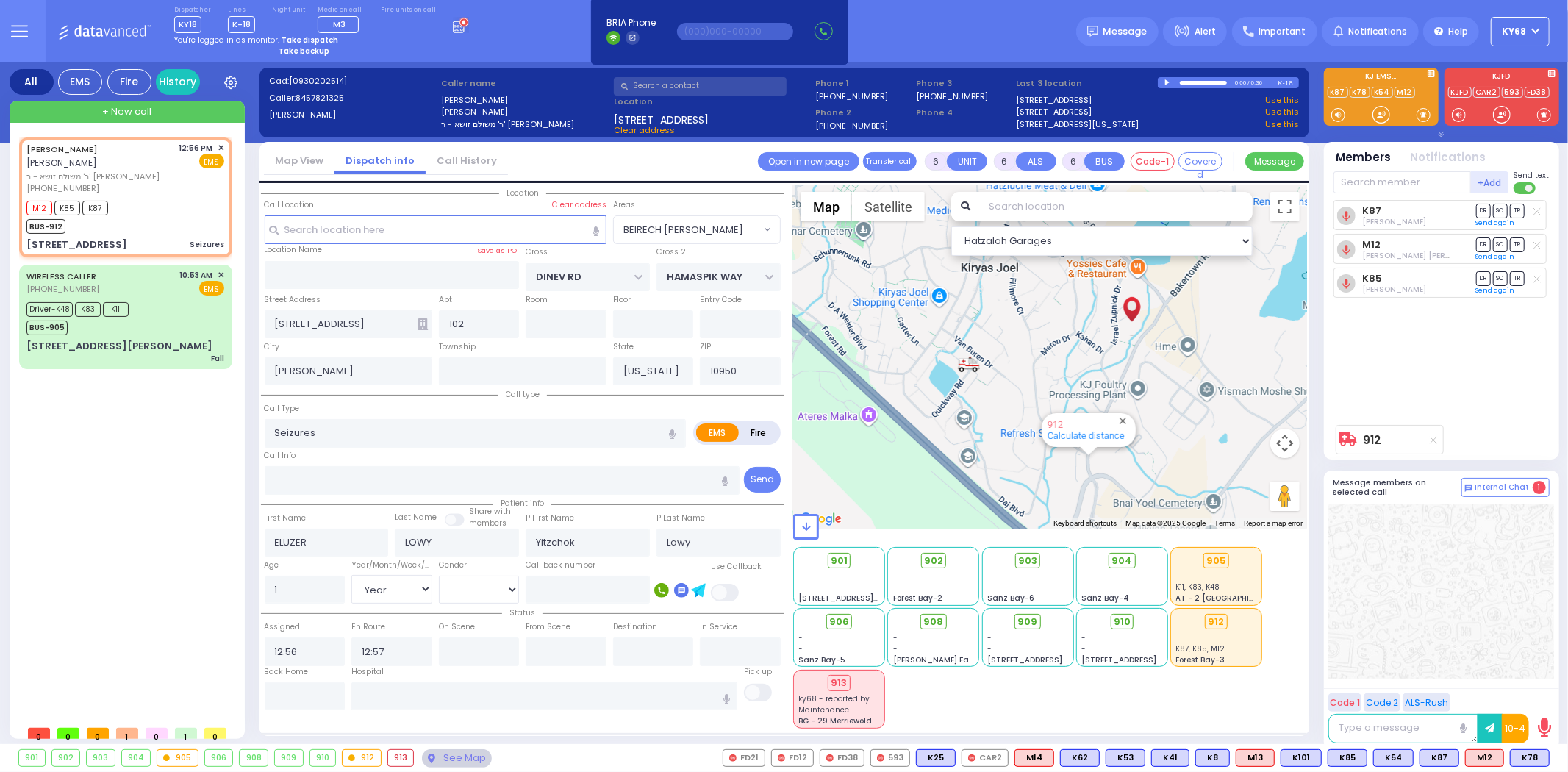
radio input "true"
select select "Year"
select select "[DEMOGRAPHIC_DATA]"
type input "12:58"
type input "13:22"
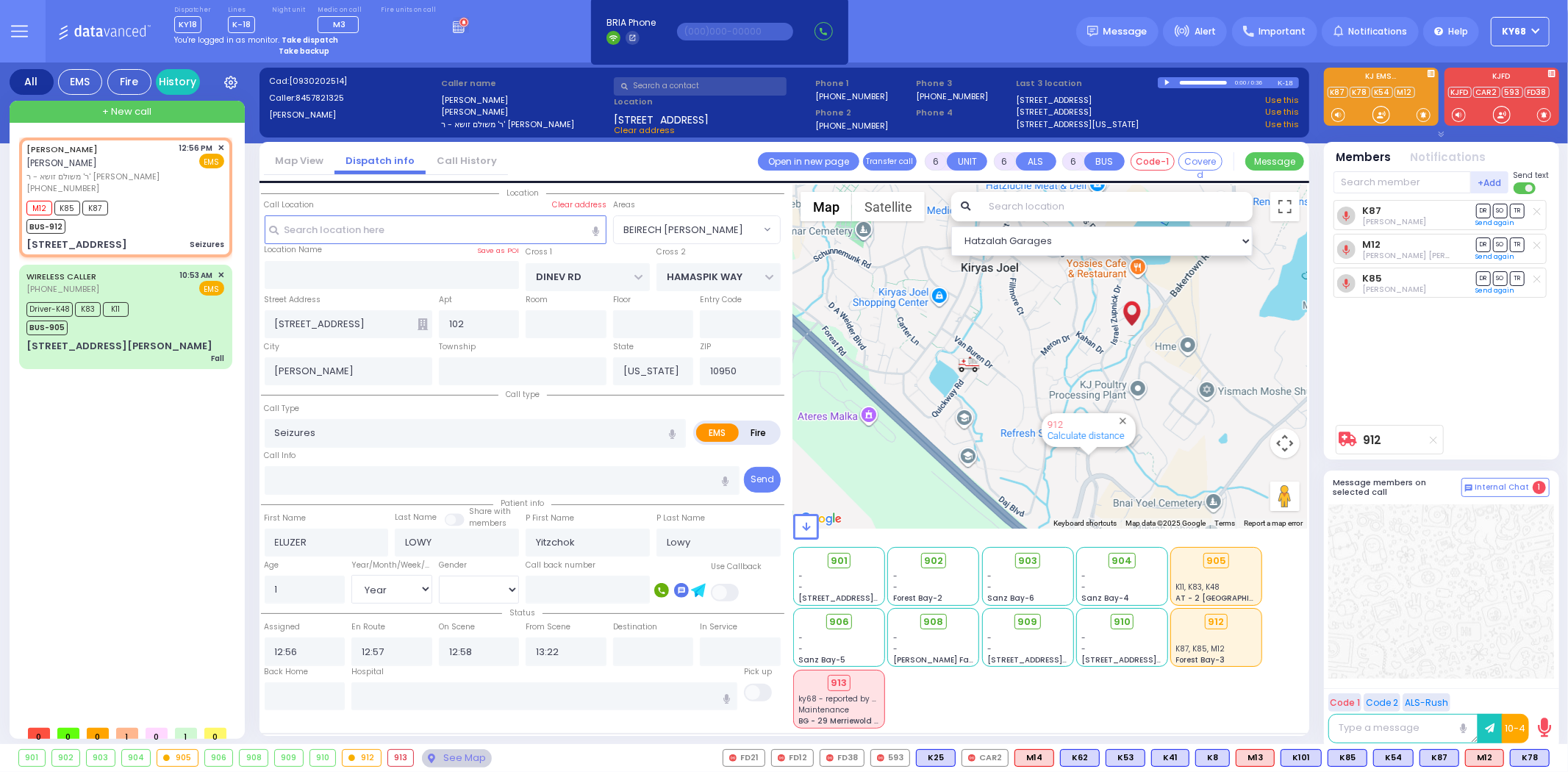
select select
radio input "true"
select select "Year"
select select "[DEMOGRAPHIC_DATA]"
radio input "true"
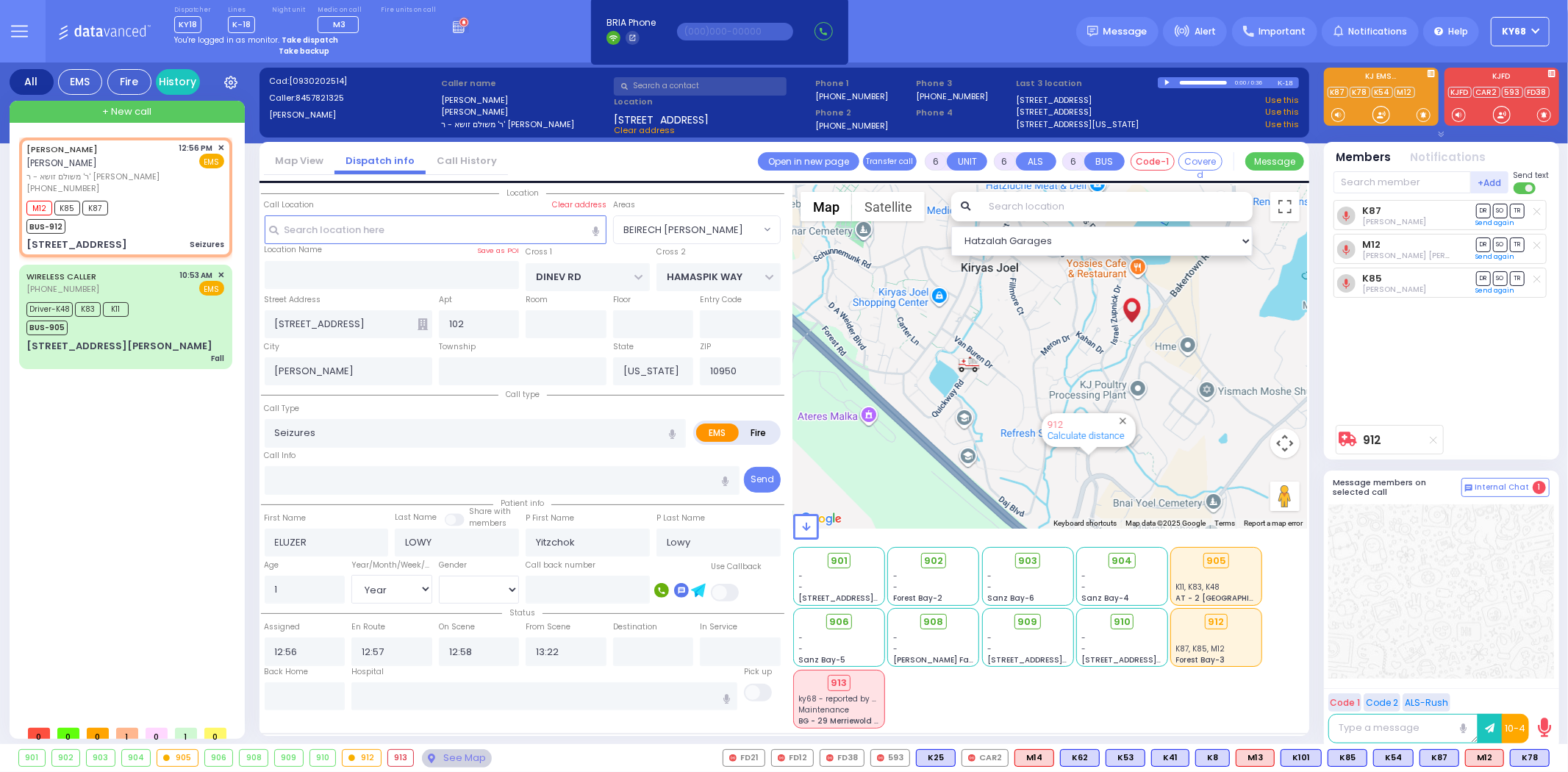
select select "Year"
select select "[DEMOGRAPHIC_DATA]"
radio input "true"
select select "Year"
select select "[DEMOGRAPHIC_DATA]"
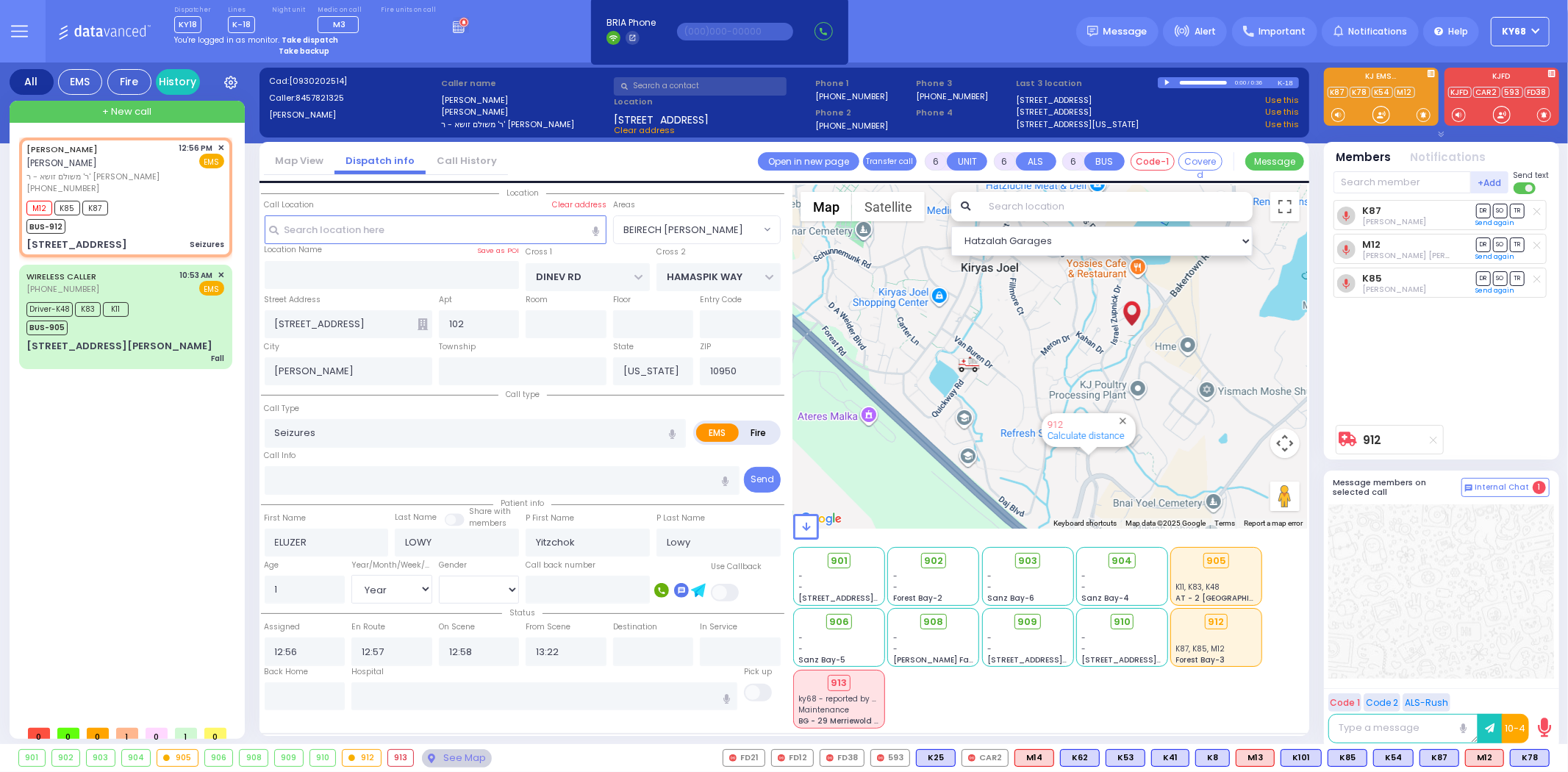
select select "BEIRECH [PERSON_NAME]"
select select "Hatzalah Garages"
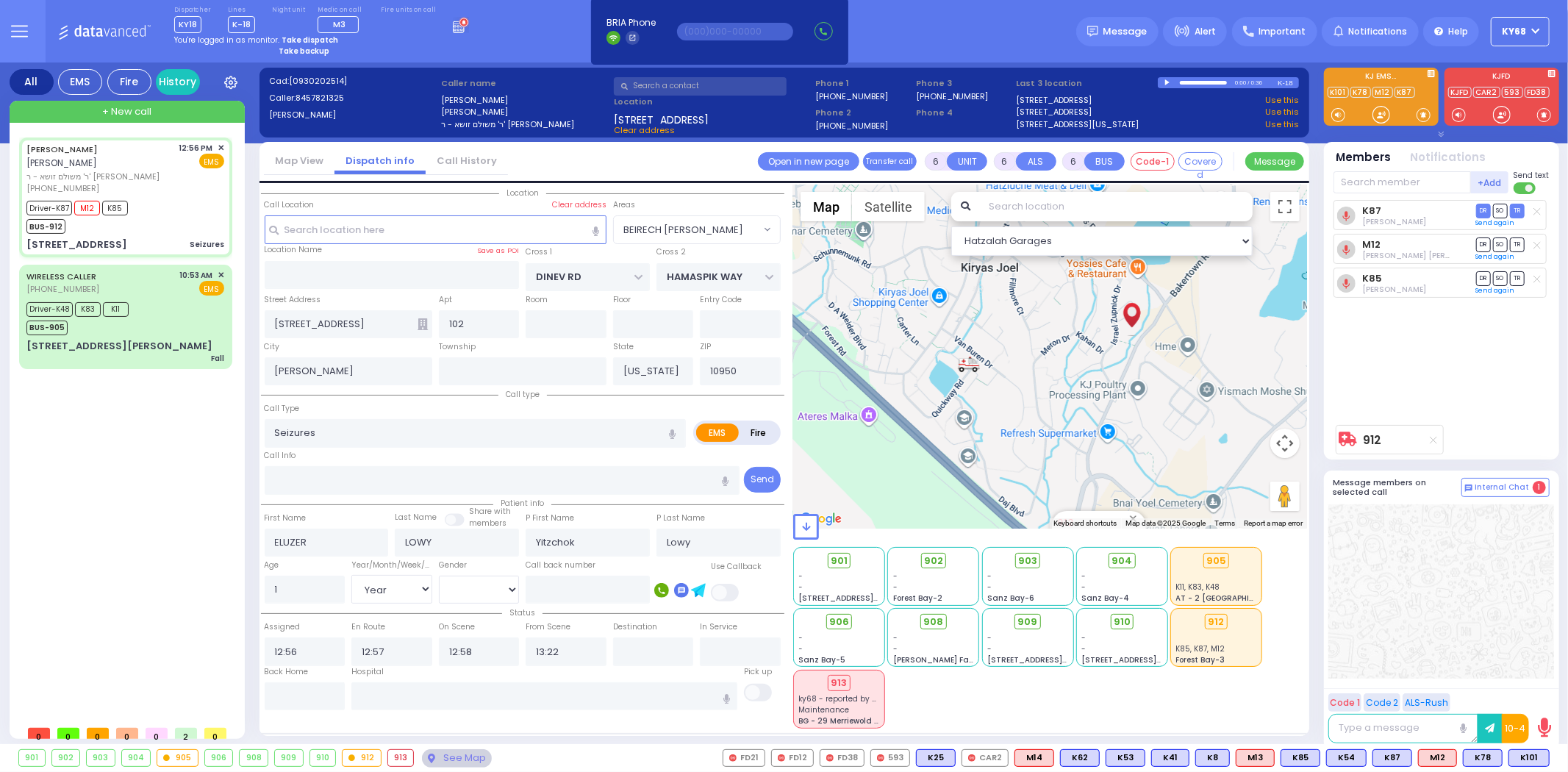
select select
radio input "true"
select select "Year"
select select "[DEMOGRAPHIC_DATA]"
radio input "true"
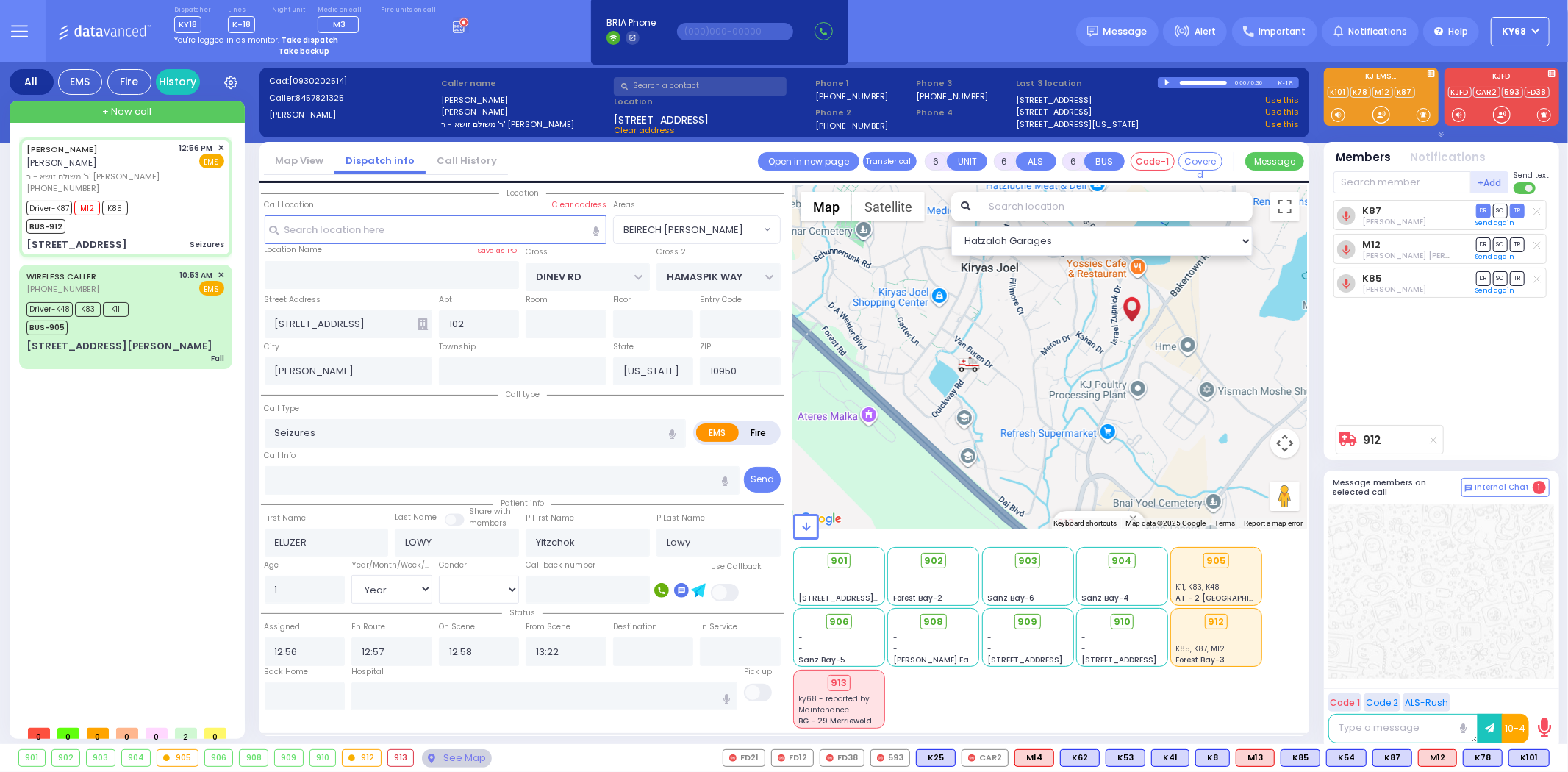
select select "Year"
select select "[DEMOGRAPHIC_DATA]"
radio input "true"
select select "Year"
select select "[DEMOGRAPHIC_DATA]"
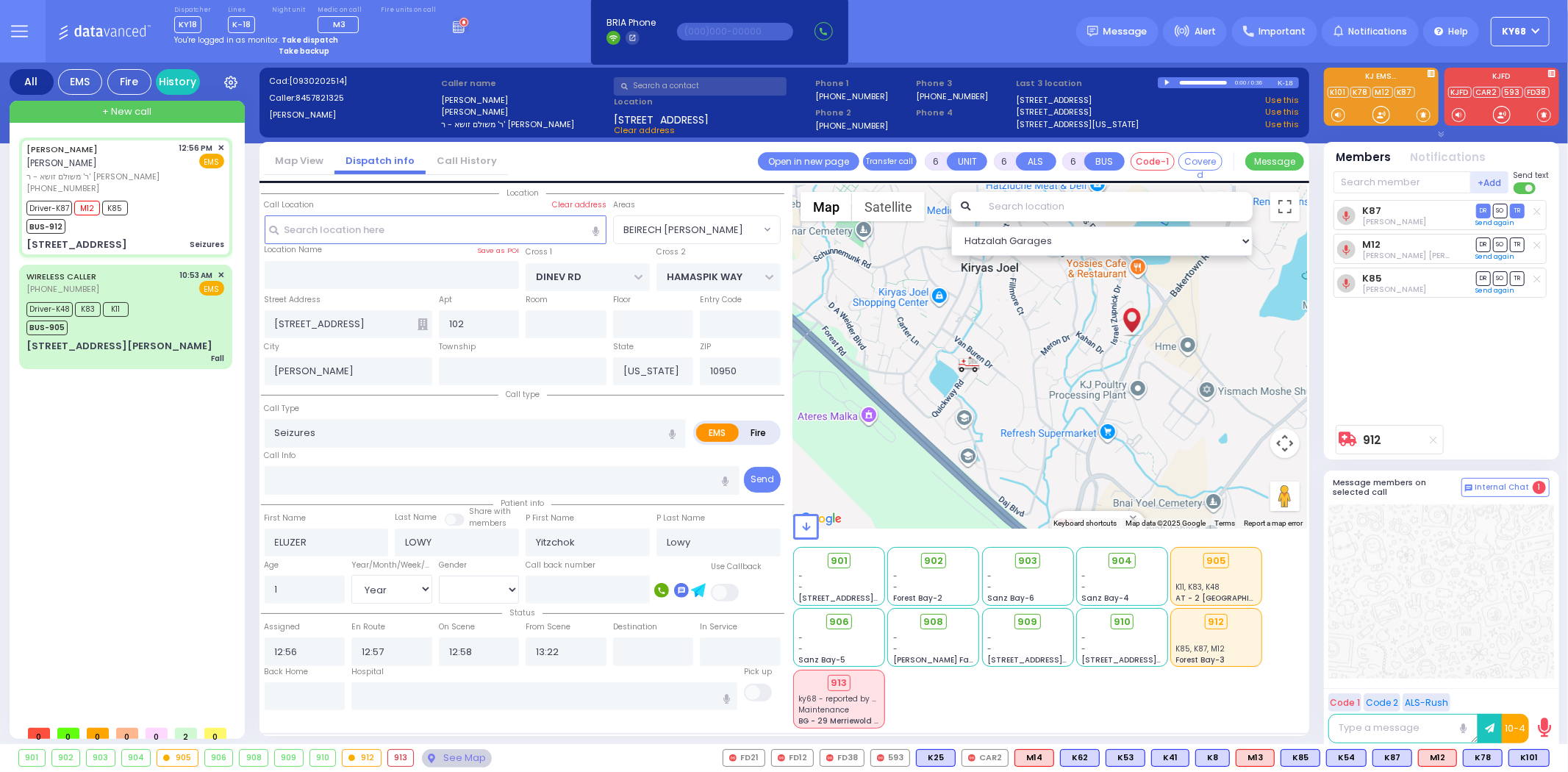
radio input "true"
select select "Year"
select select "[DEMOGRAPHIC_DATA]"
radio input "true"
select select "Year"
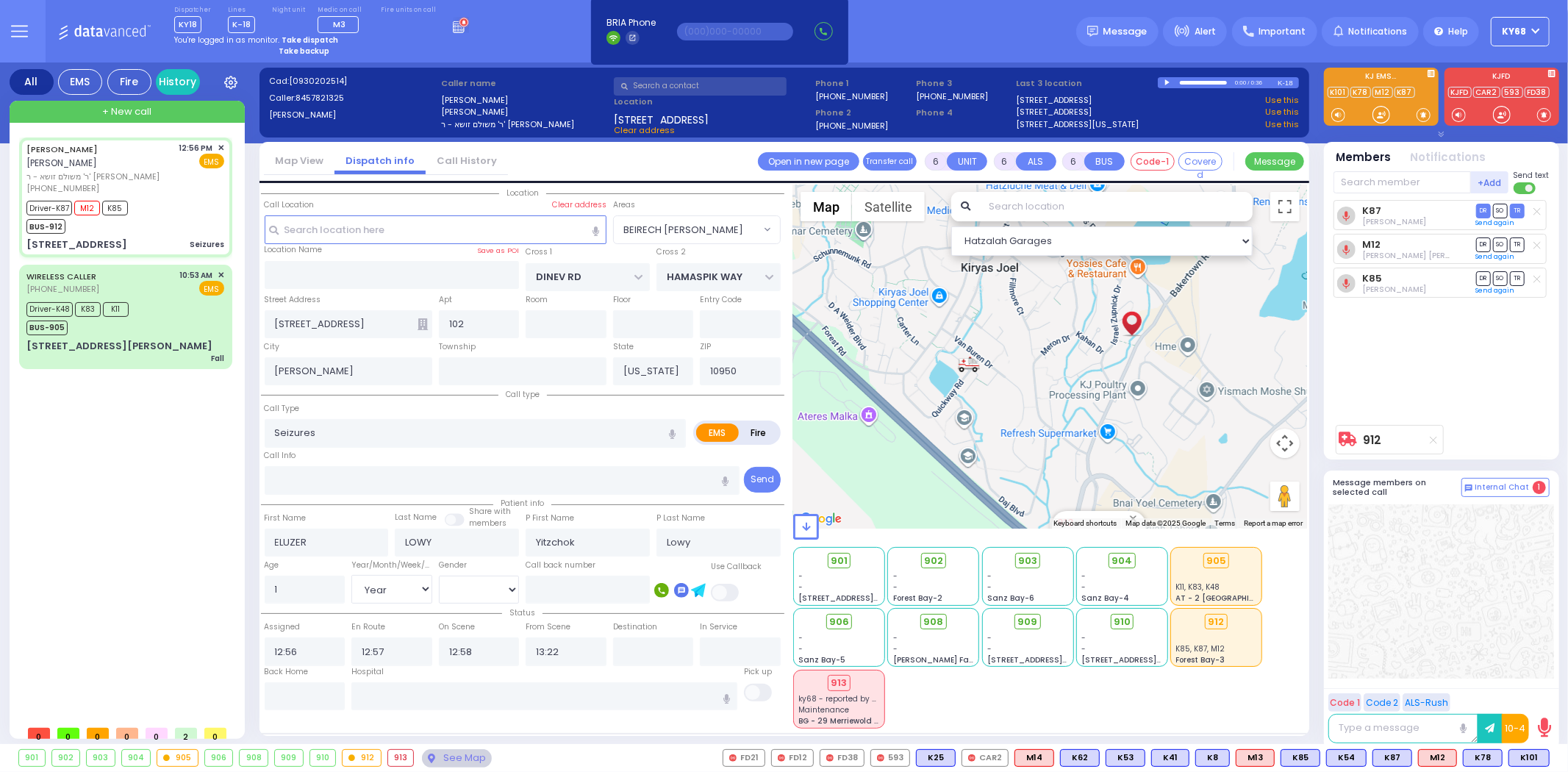
select select "[DEMOGRAPHIC_DATA]"
select select "BEIRECH [PERSON_NAME]"
select select "Hatzalah Garages"
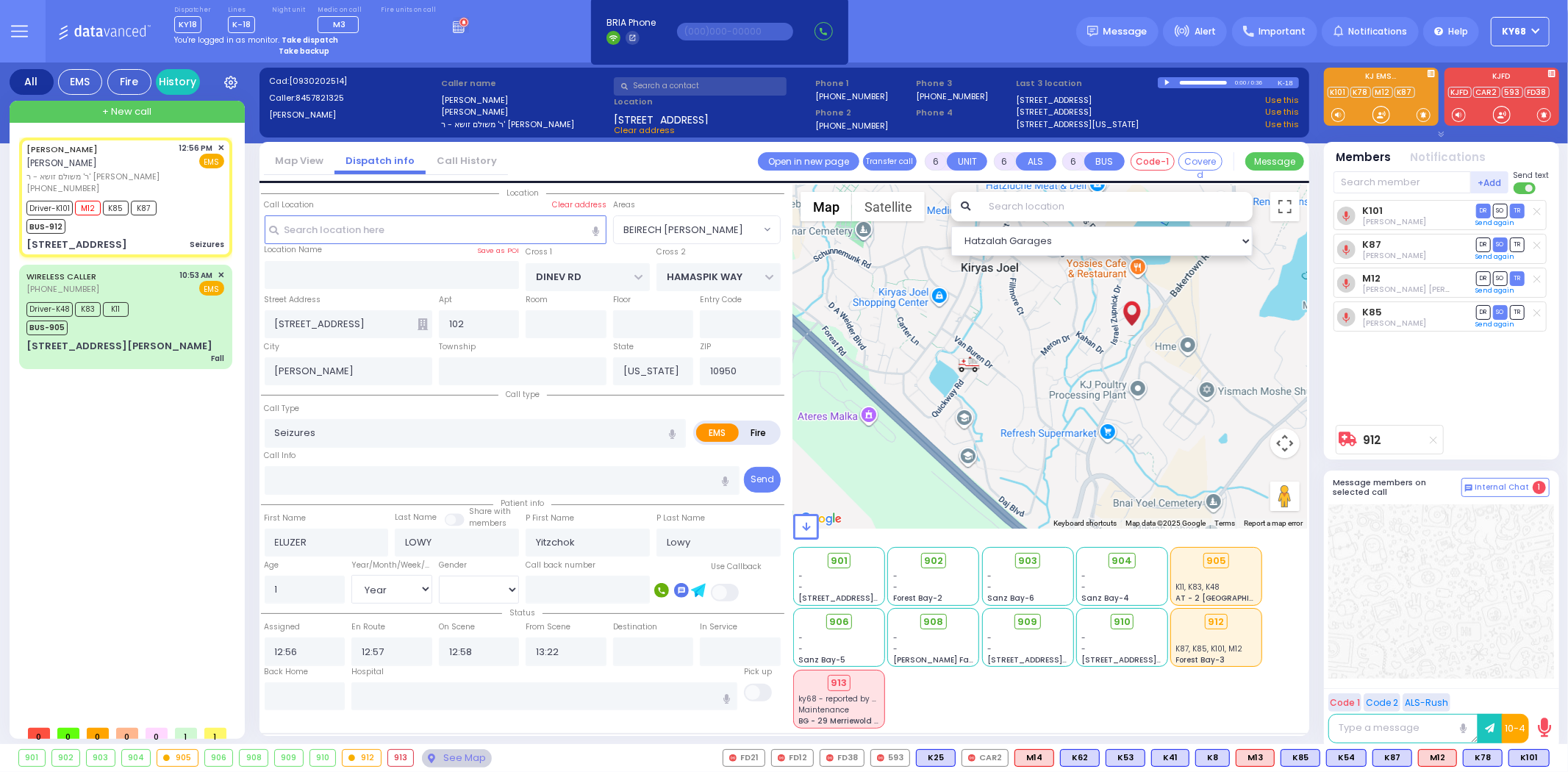
select select
radio input "true"
select select "Year"
select select "[DEMOGRAPHIC_DATA]"
select select "BEIRECH [PERSON_NAME]"
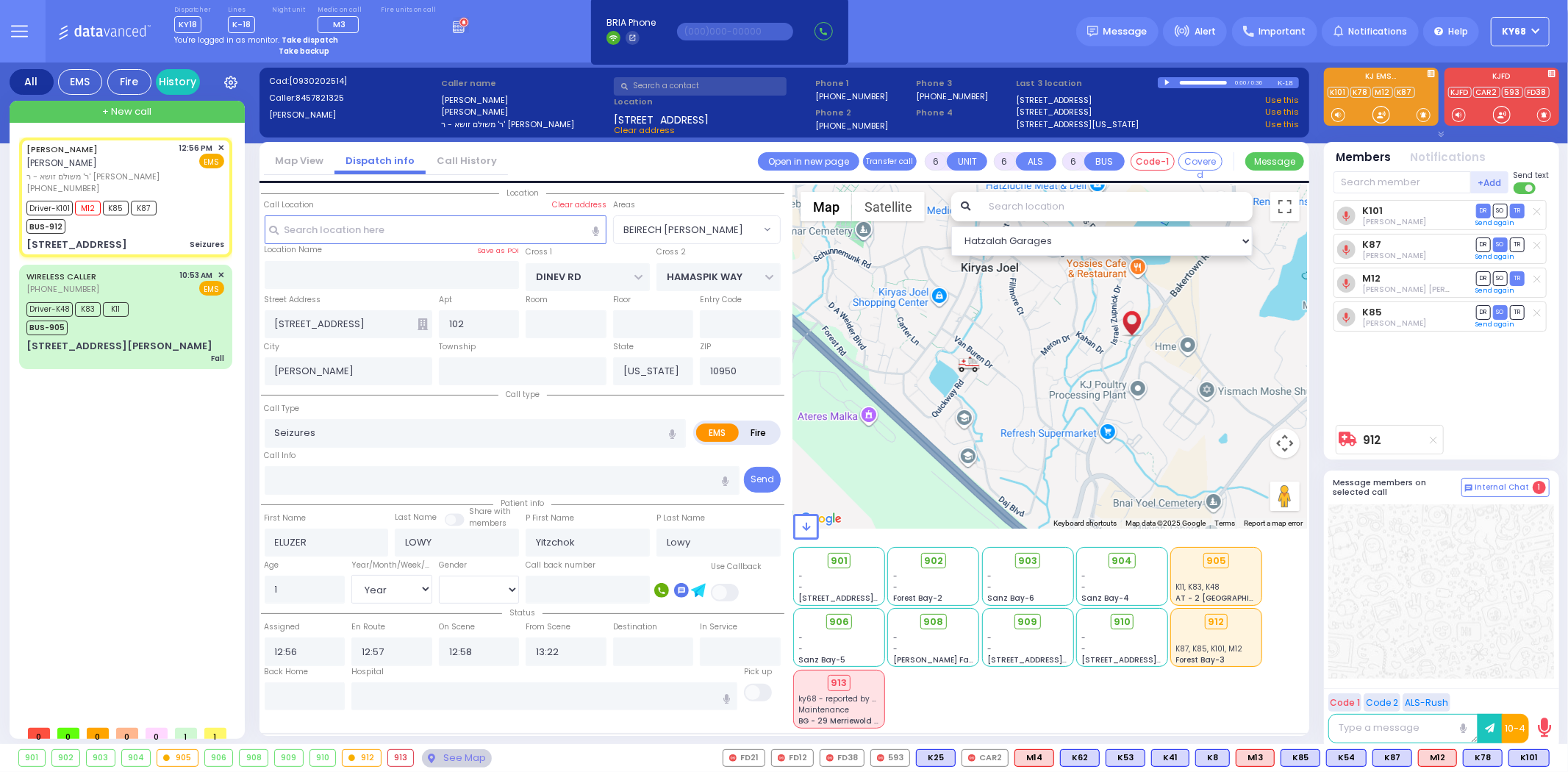
select select "Hatzalah Garages"
select select
radio input "true"
select select "Year"
select select "[DEMOGRAPHIC_DATA]"
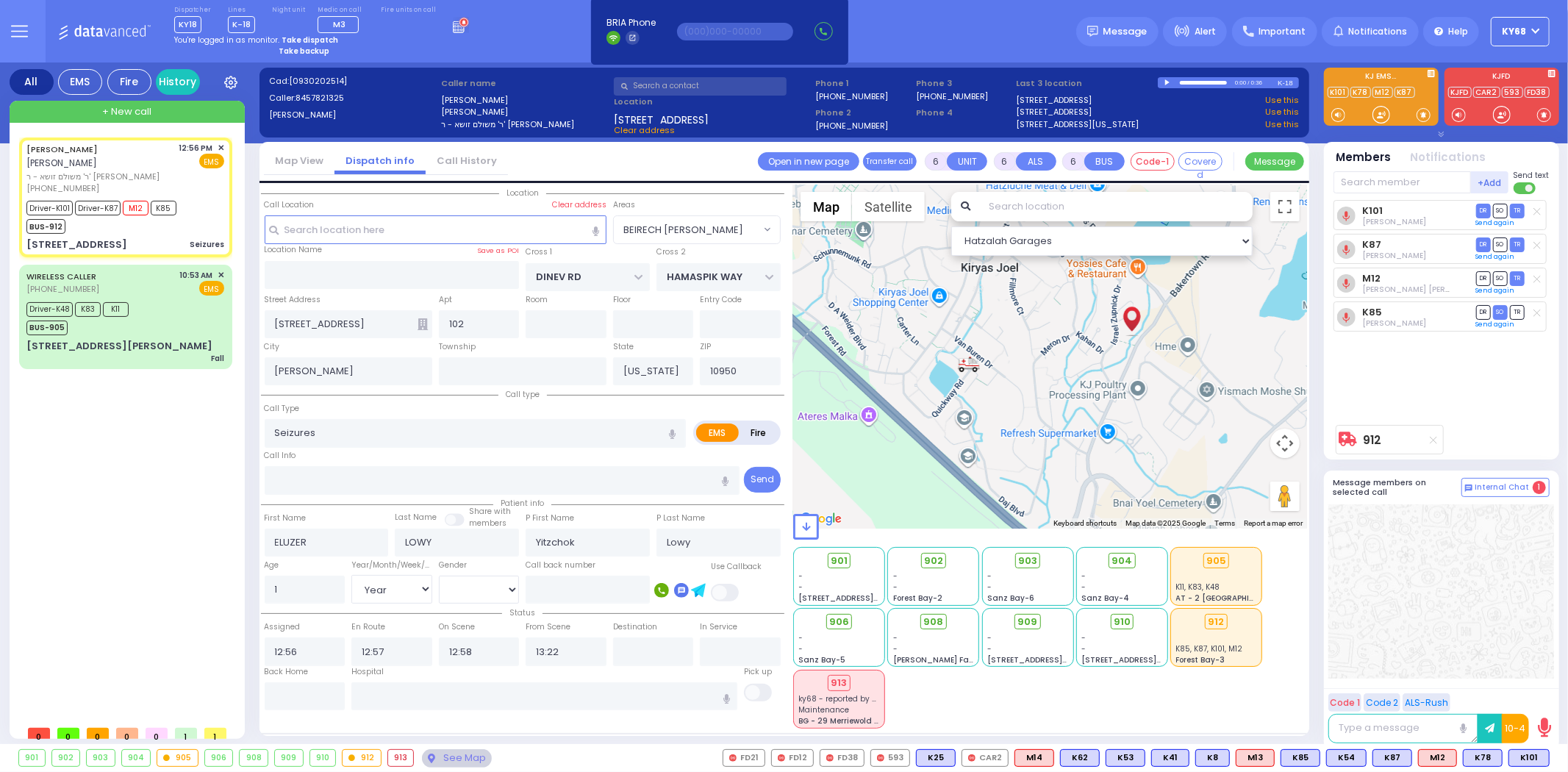
radio input "true"
select select "Year"
select select "[DEMOGRAPHIC_DATA]"
select select "BEIRECH [PERSON_NAME]"
select select "Hatzalah Garages"
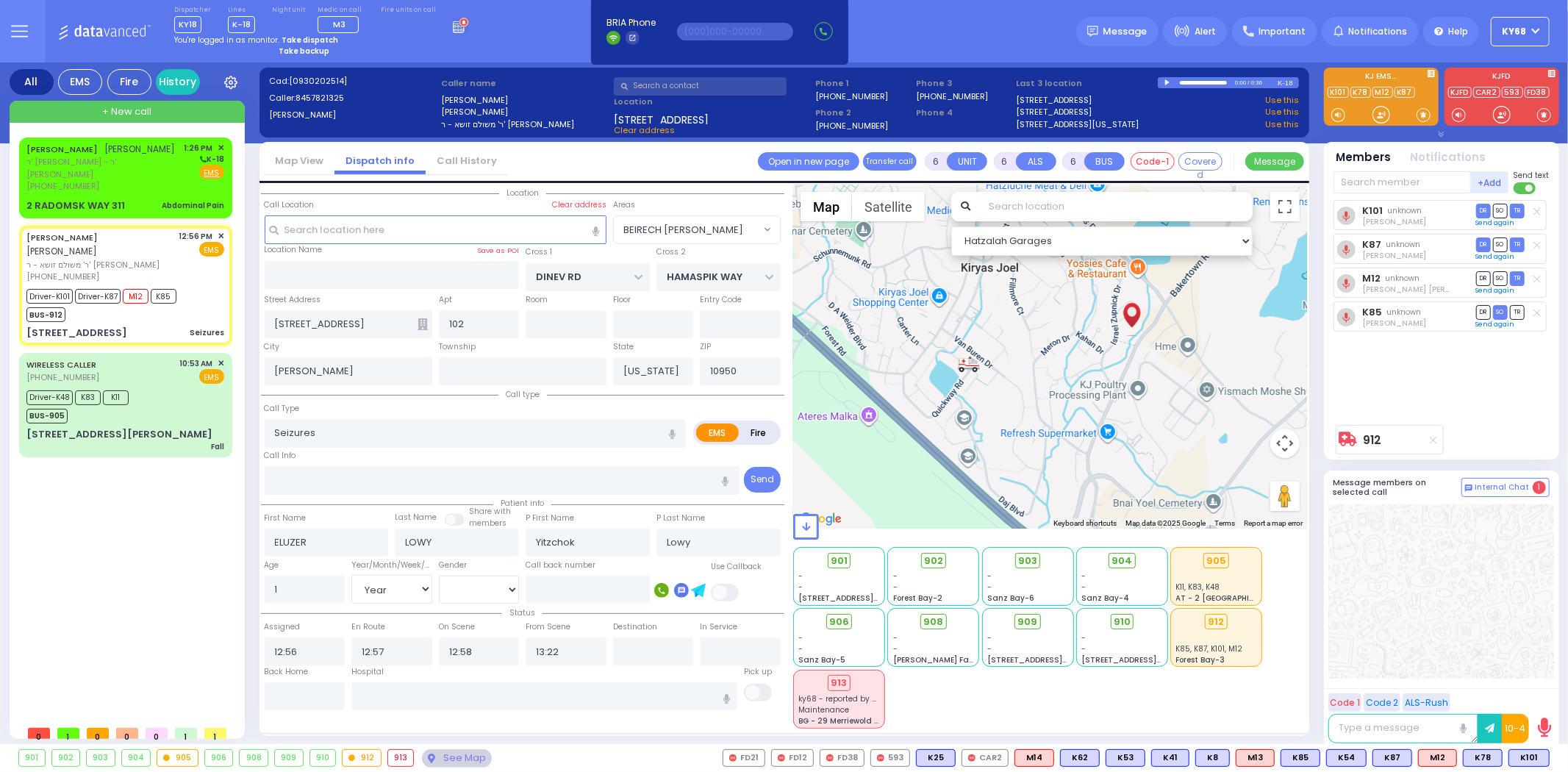
select select
radio input "true"
select select "Year"
select select "[DEMOGRAPHIC_DATA]"
radio input "true"
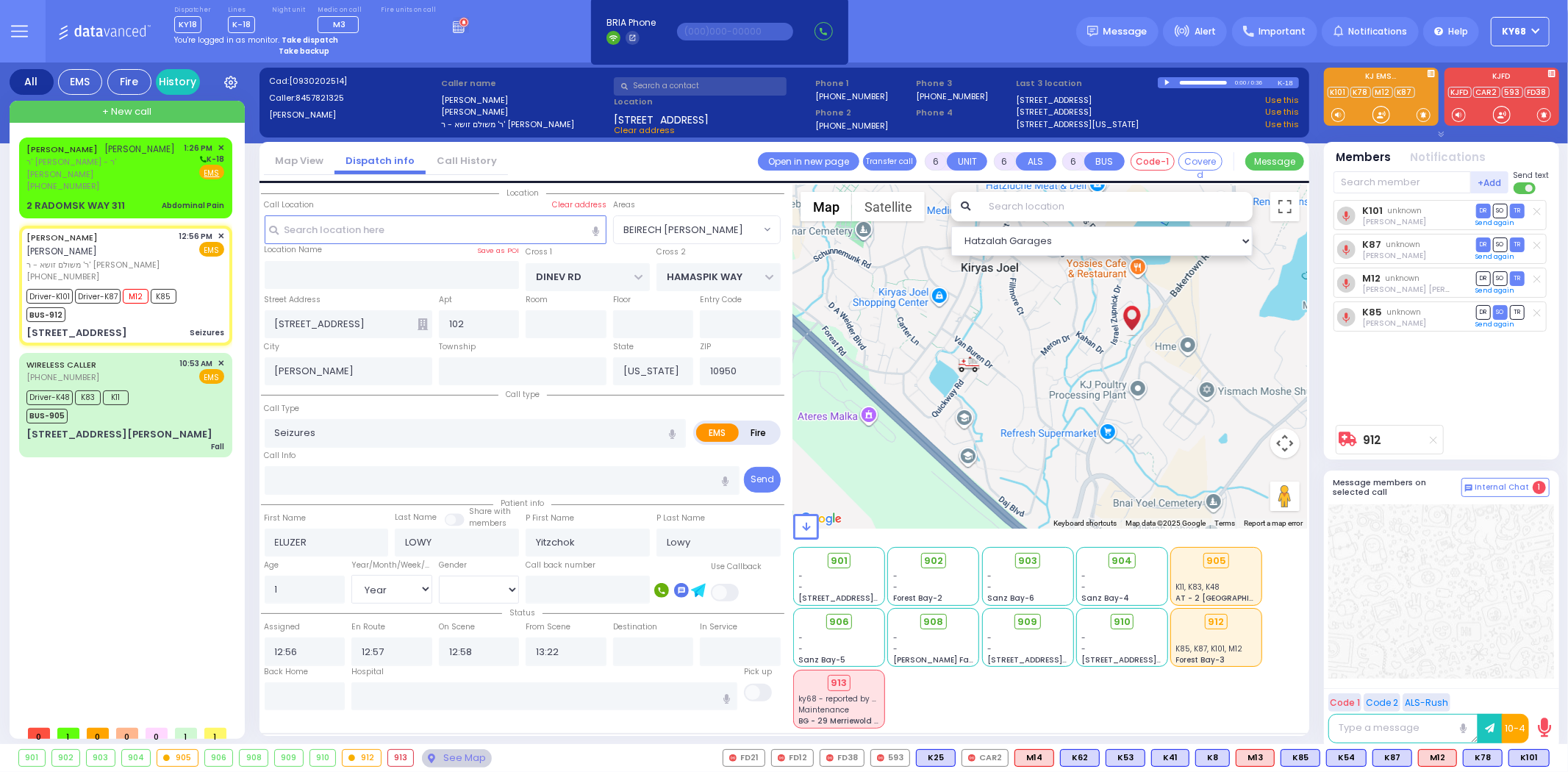
select select "Year"
select select "[DEMOGRAPHIC_DATA]"
select select "BEIRECH [PERSON_NAME]"
select select "Hatzalah Garages"
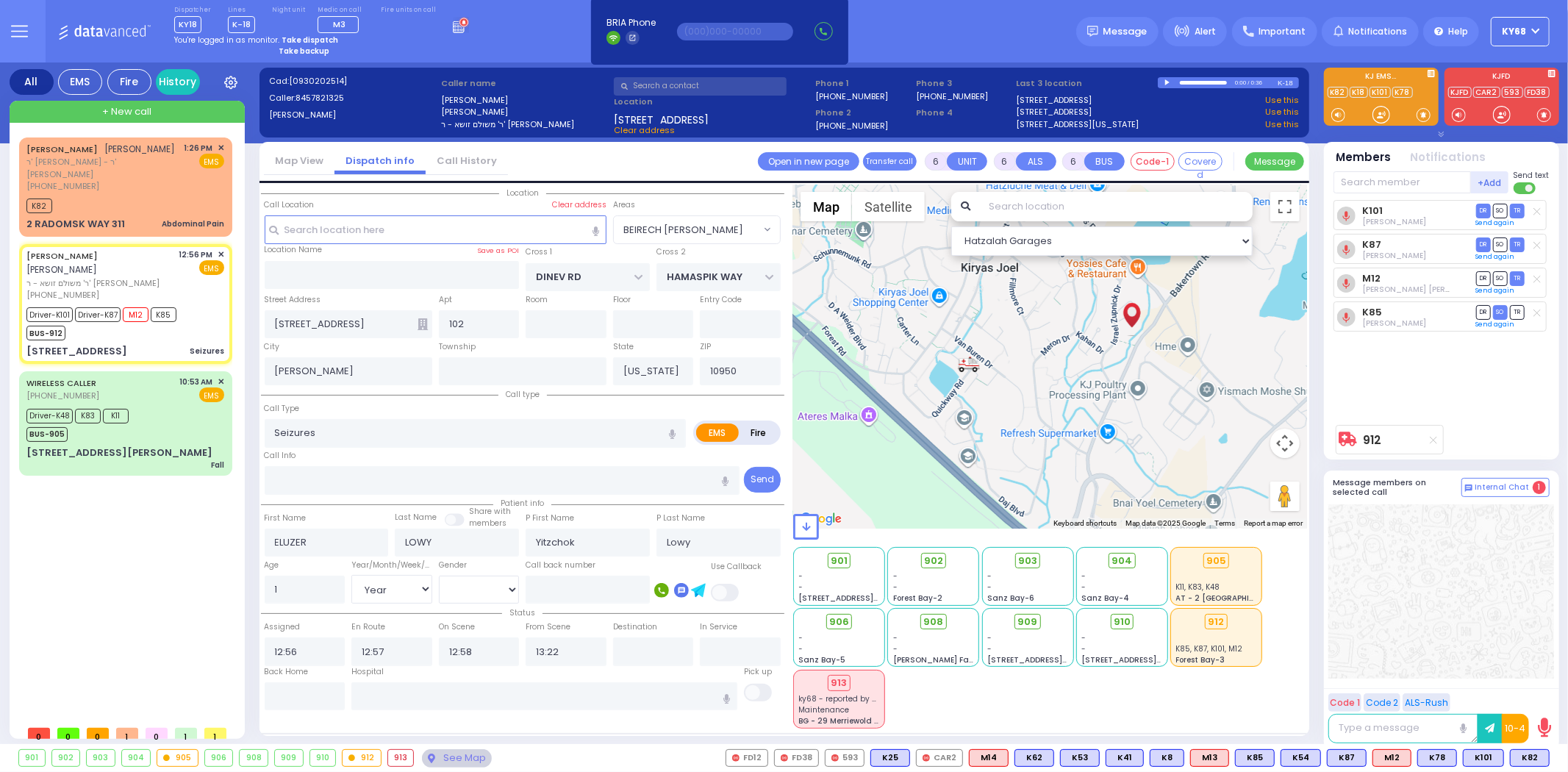
select select
radio input "true"
select select "Year"
select select "[DEMOGRAPHIC_DATA]"
select select "BEIRECH [PERSON_NAME]"
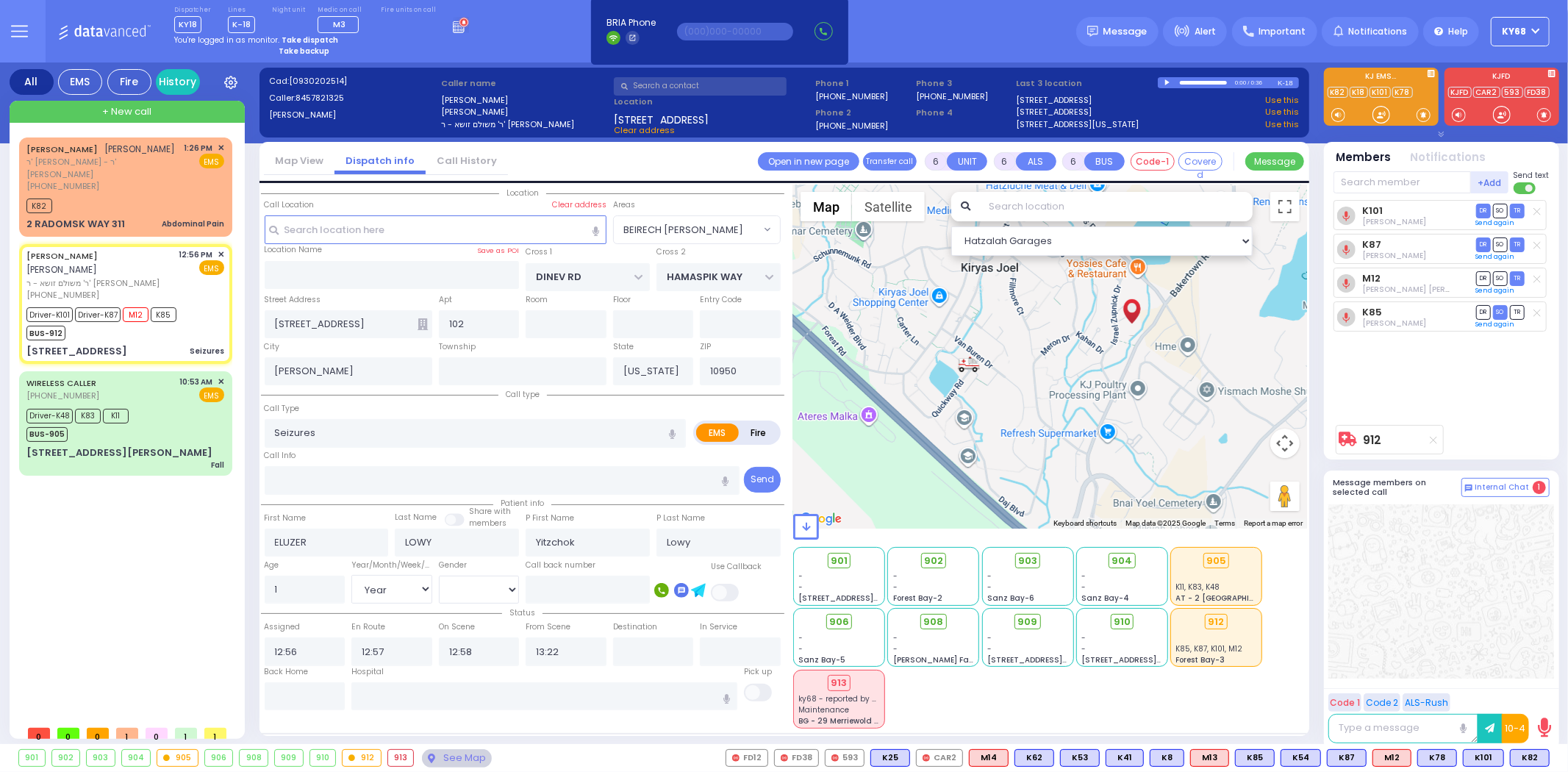
select select "Hatzalah Garages"
